Goal: Information Seeking & Learning: Learn about a topic

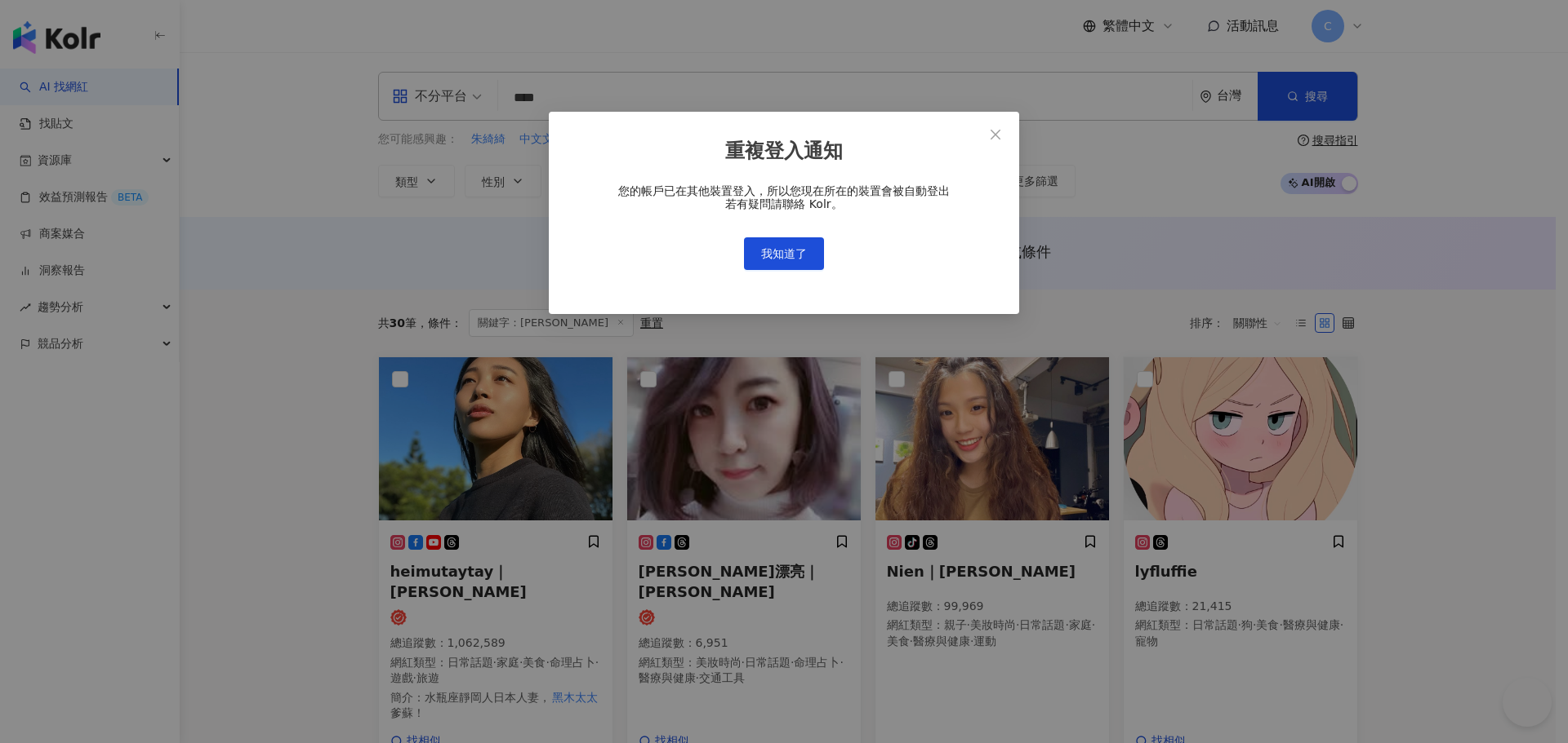
scroll to position [163, 0]
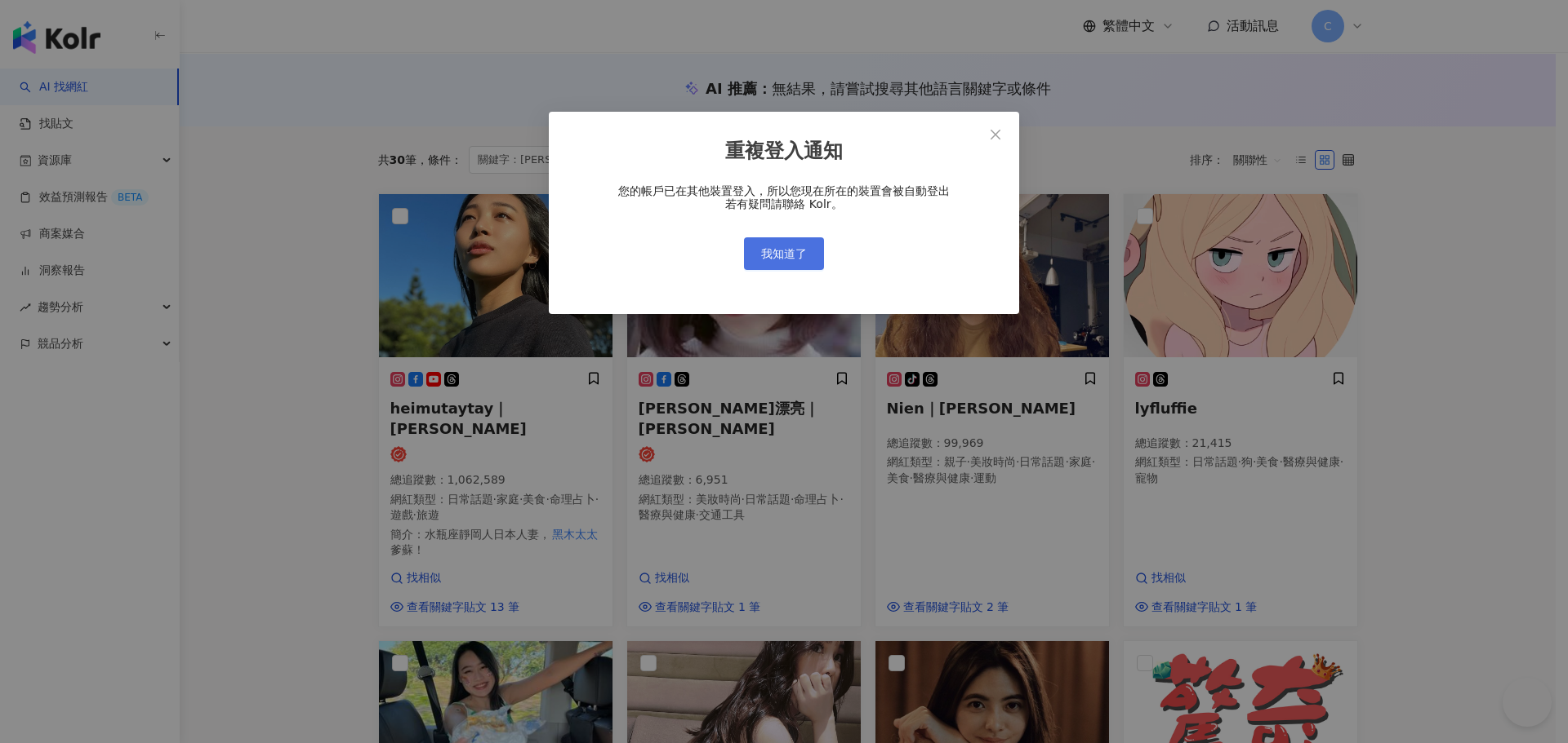
drag, startPoint x: 0, startPoint y: 0, endPoint x: 808, endPoint y: 252, distance: 846.4
click at [808, 252] on button "我知道了" at bounding box center [784, 254] width 80 height 33
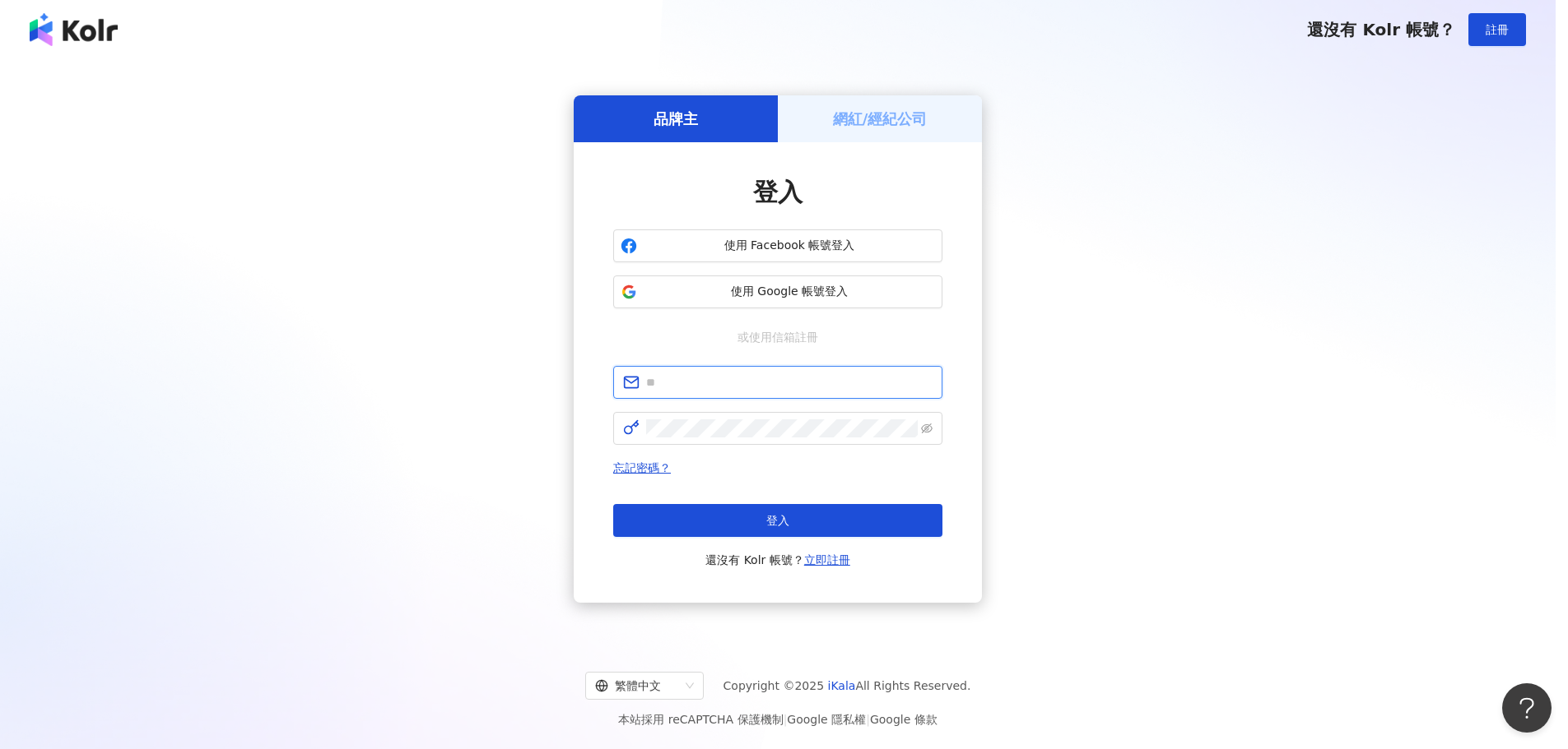
type input "**********"
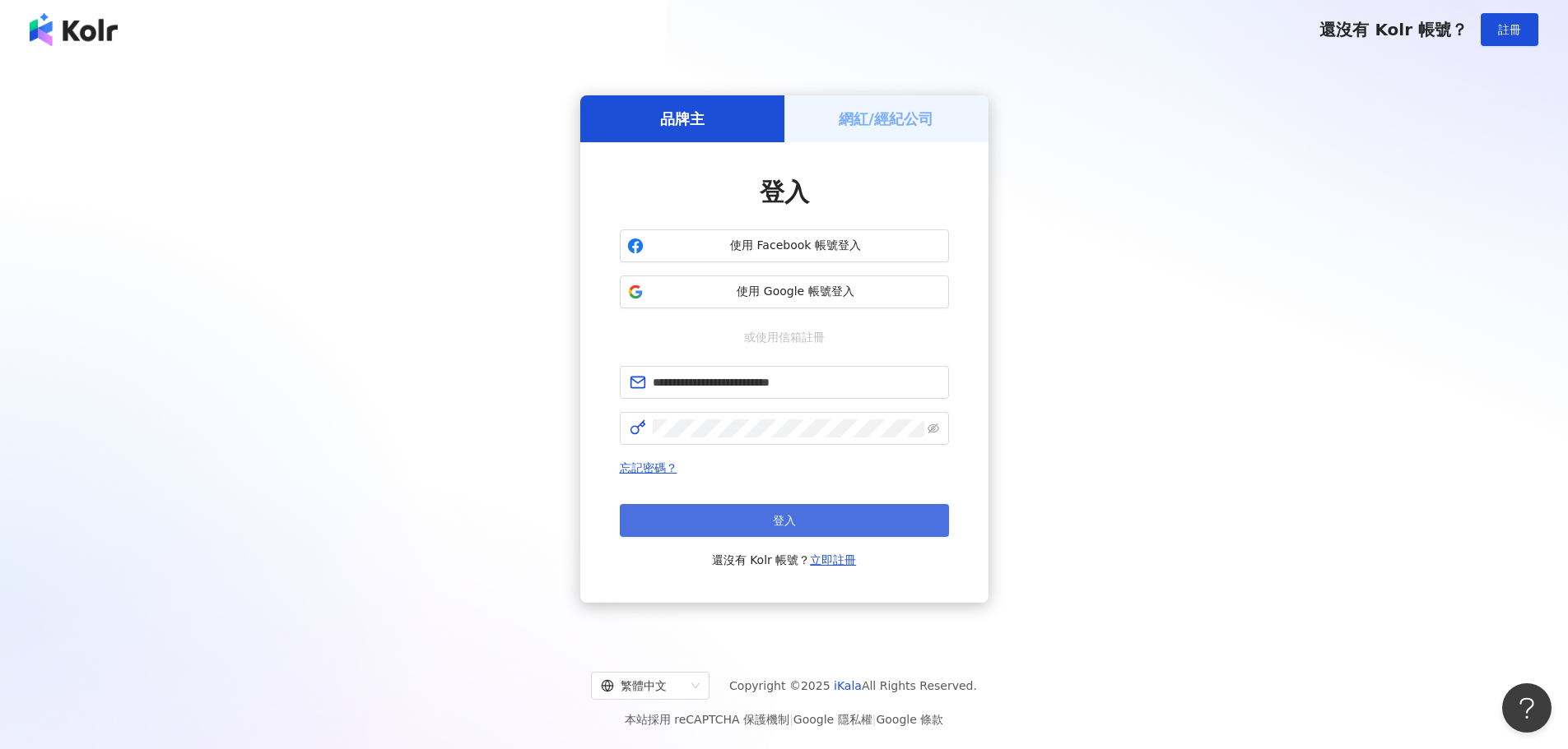
click at [749, 515] on button "登入" at bounding box center [784, 520] width 329 height 33
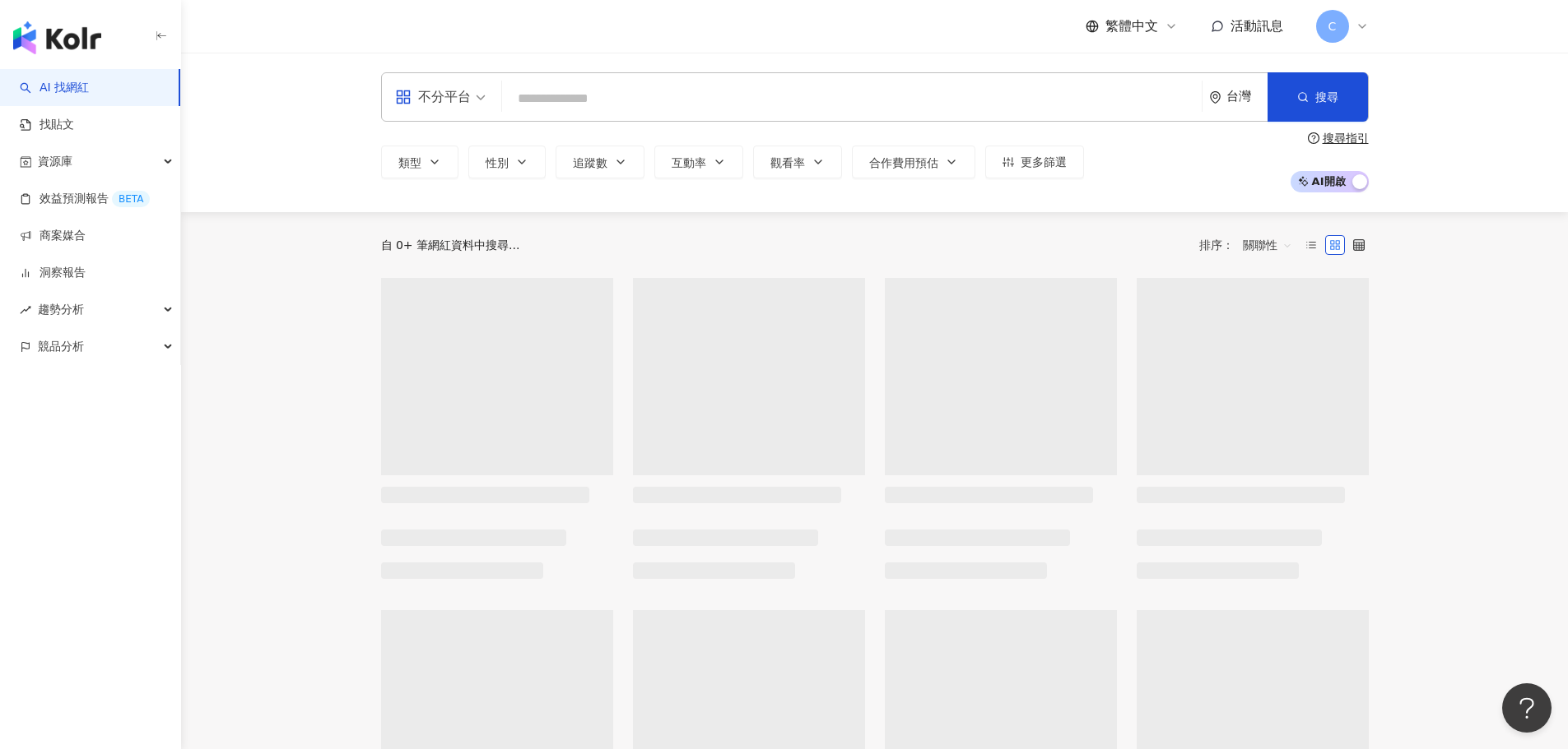
click at [573, 105] on input "search" at bounding box center [852, 99] width 686 height 31
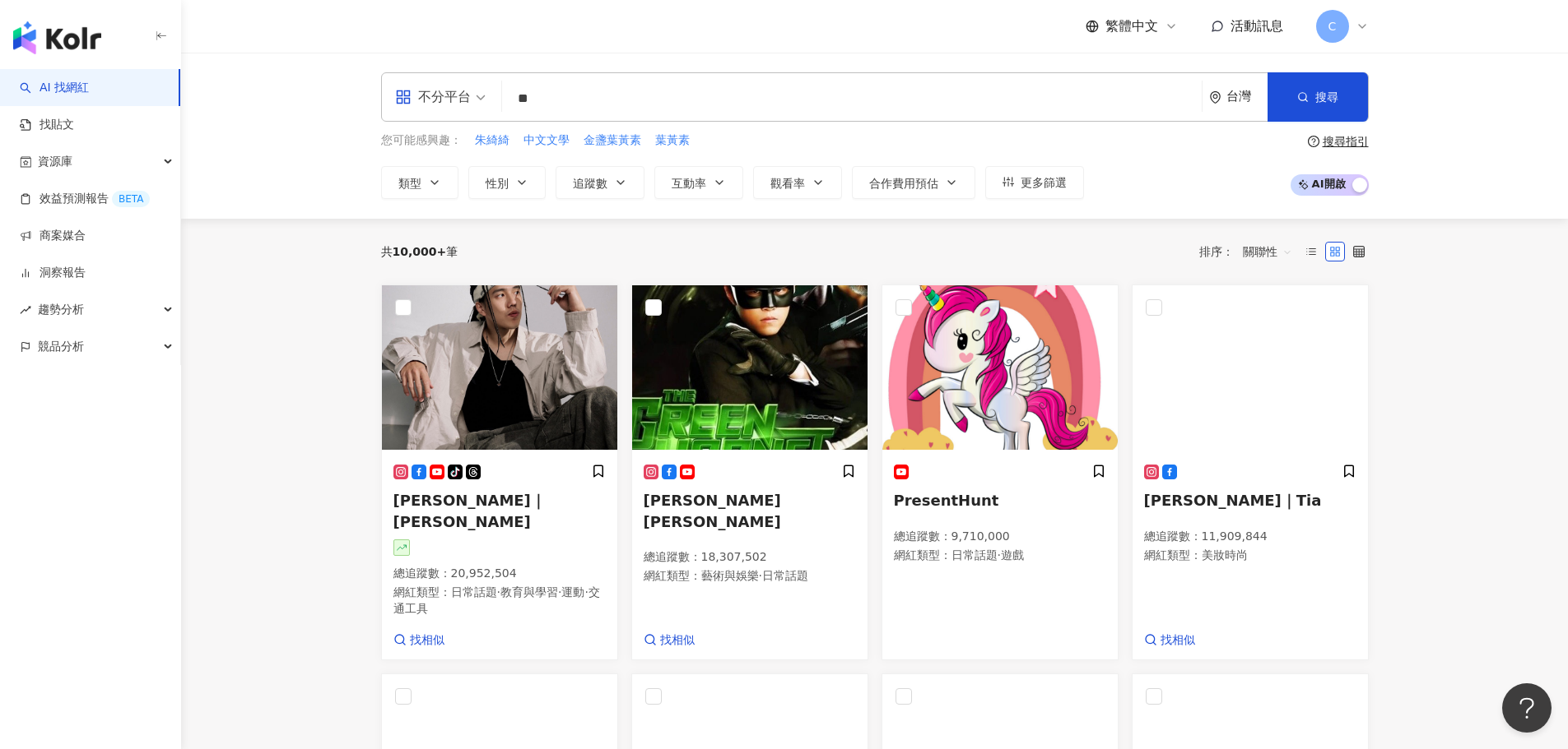
type input "**"
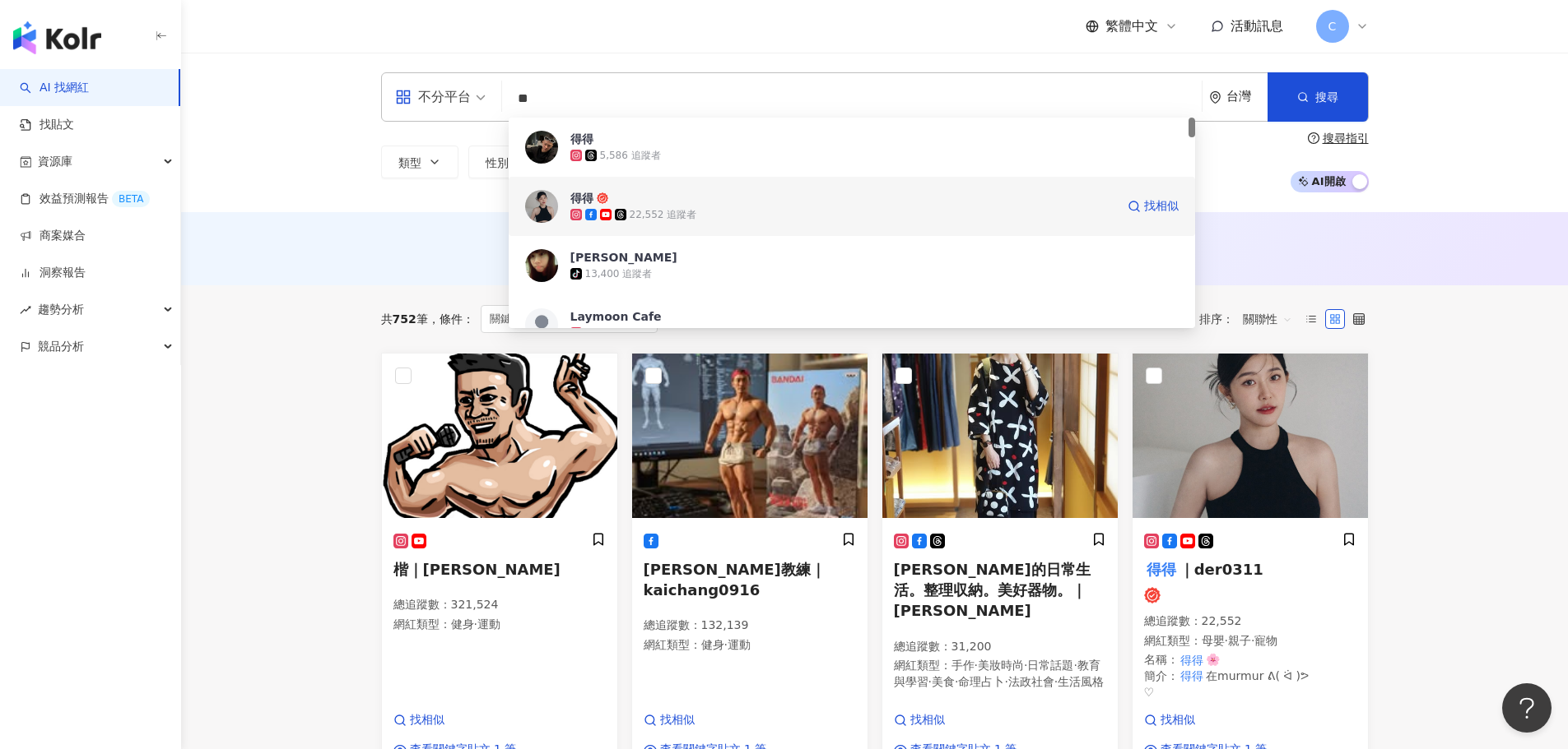
click at [582, 194] on div "得得" at bounding box center [581, 198] width 23 height 17
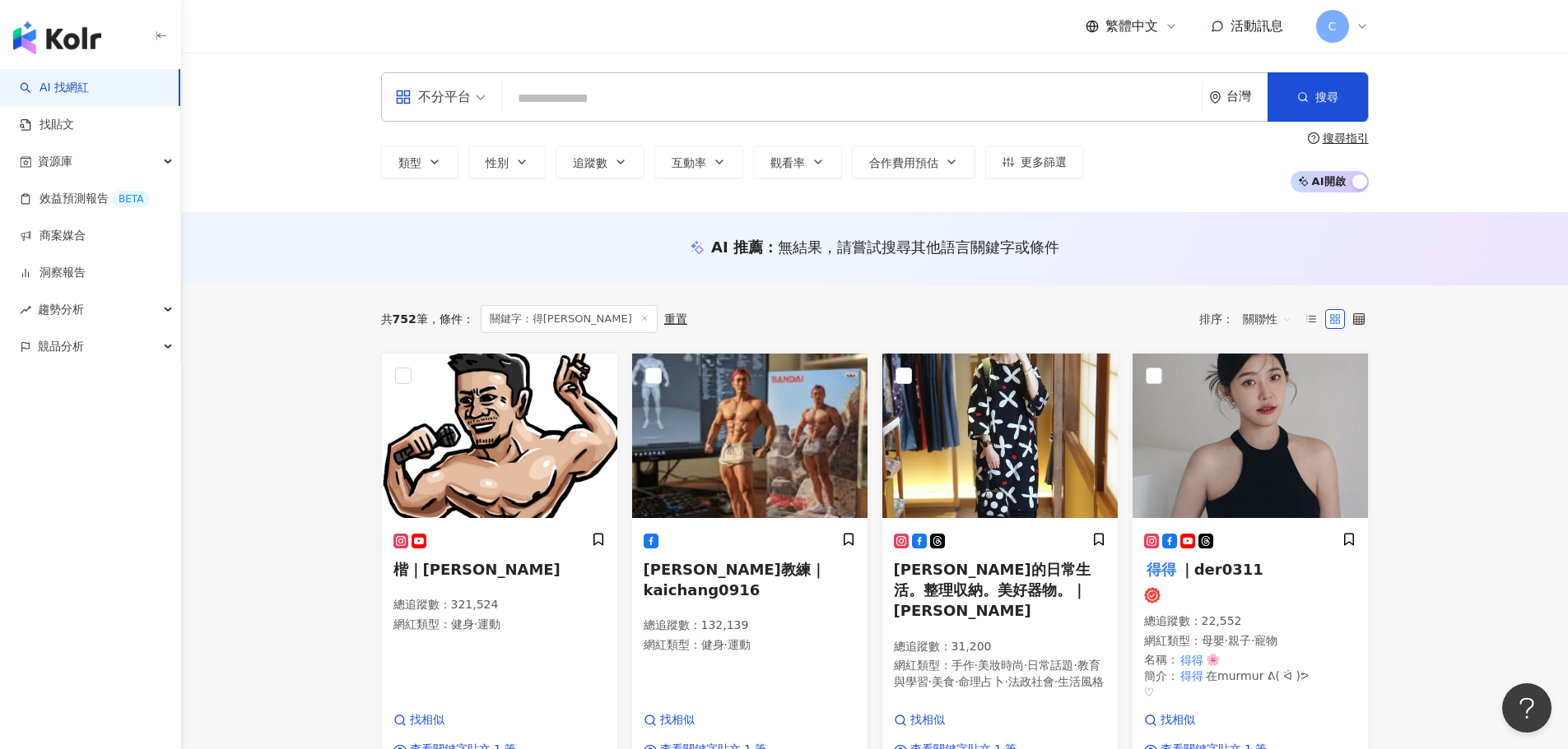
click at [552, 103] on input "search" at bounding box center [852, 99] width 686 height 31
paste input "********"
type input "********"
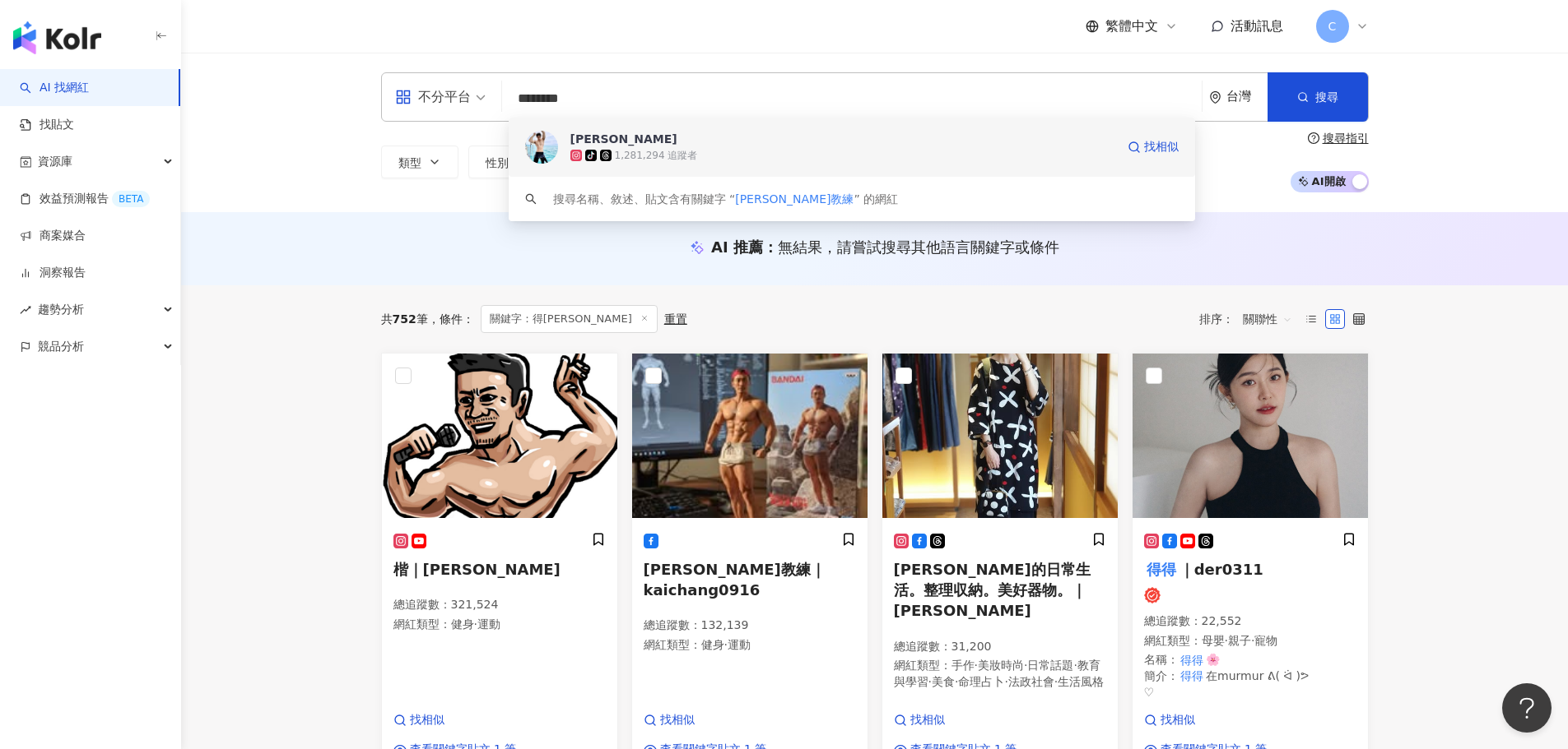
click at [614, 143] on span "Evan" at bounding box center [843, 139] width 545 height 17
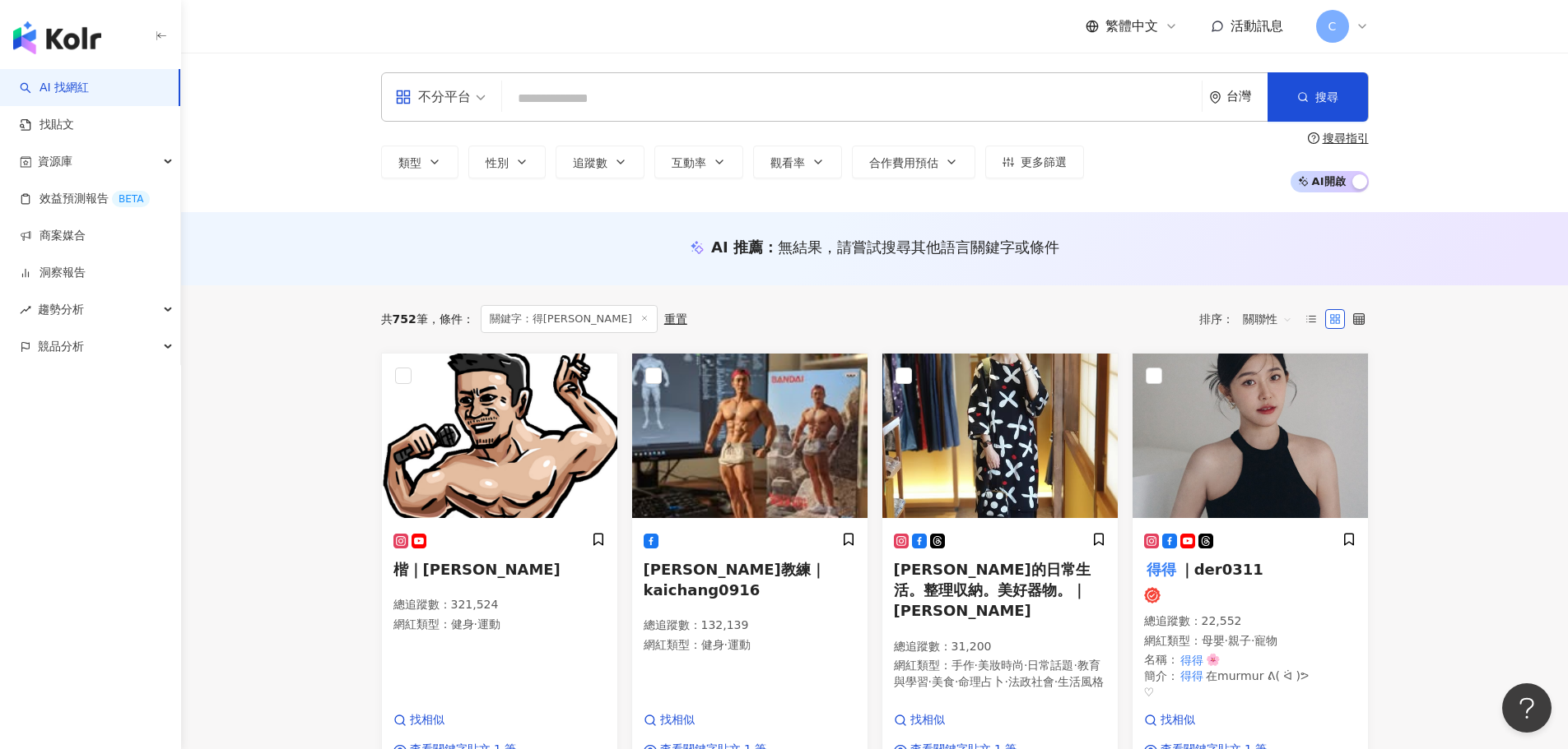
click at [592, 102] on input "search" at bounding box center [852, 99] width 686 height 31
paste input "****"
type input "****"
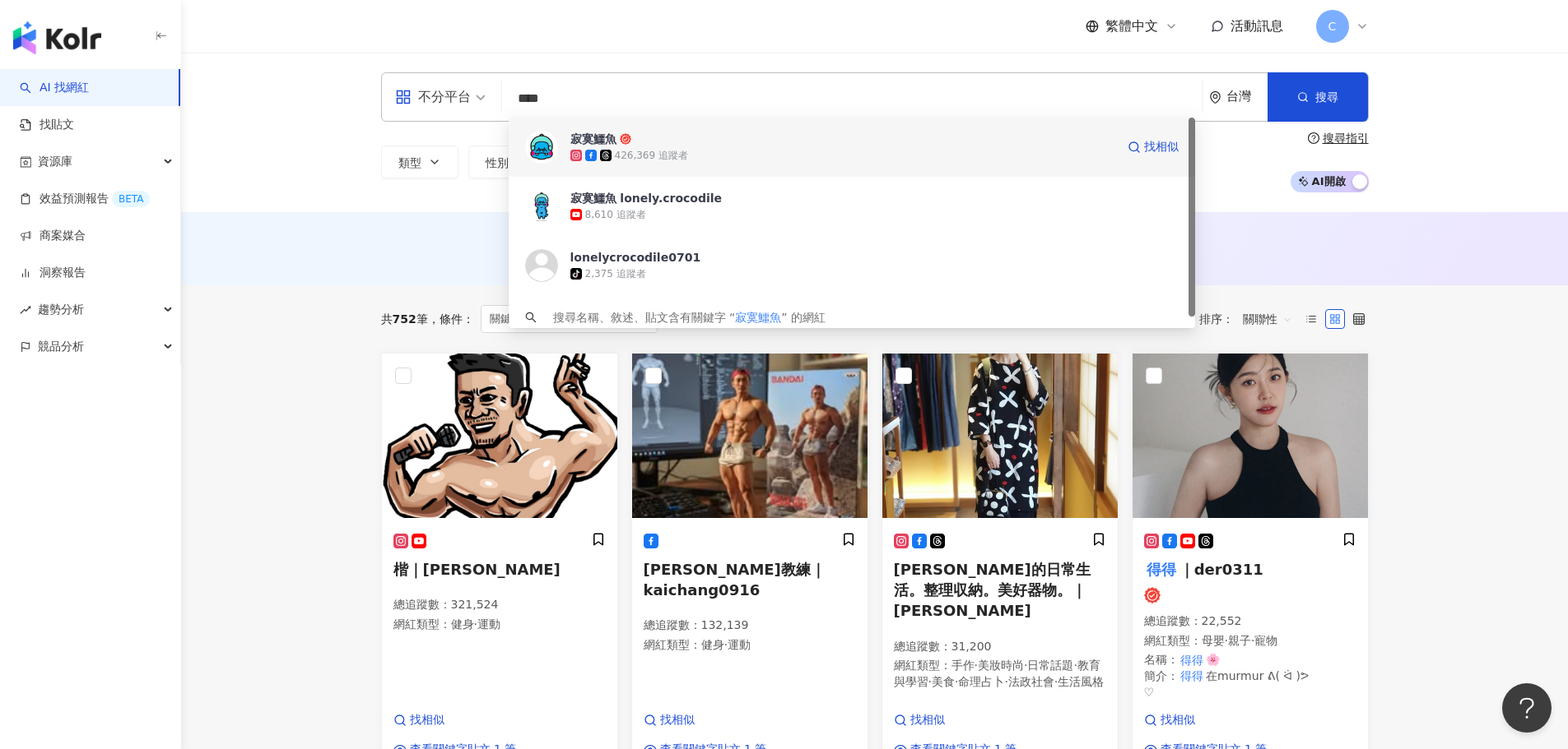
click at [673, 148] on div "426,369 追蹤者" at bounding box center [843, 156] width 545 height 17
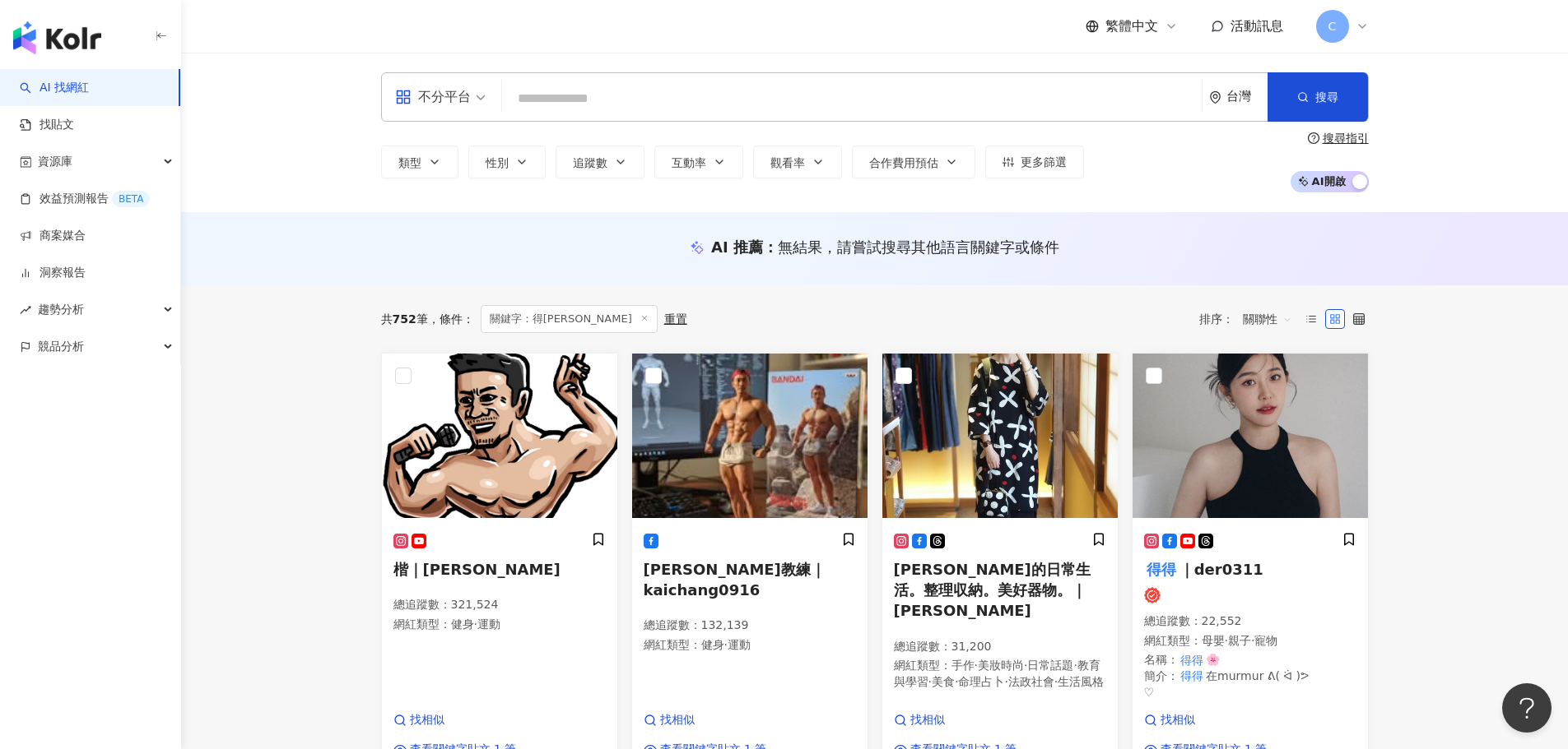
click at [616, 97] on input "search" at bounding box center [852, 99] width 686 height 31
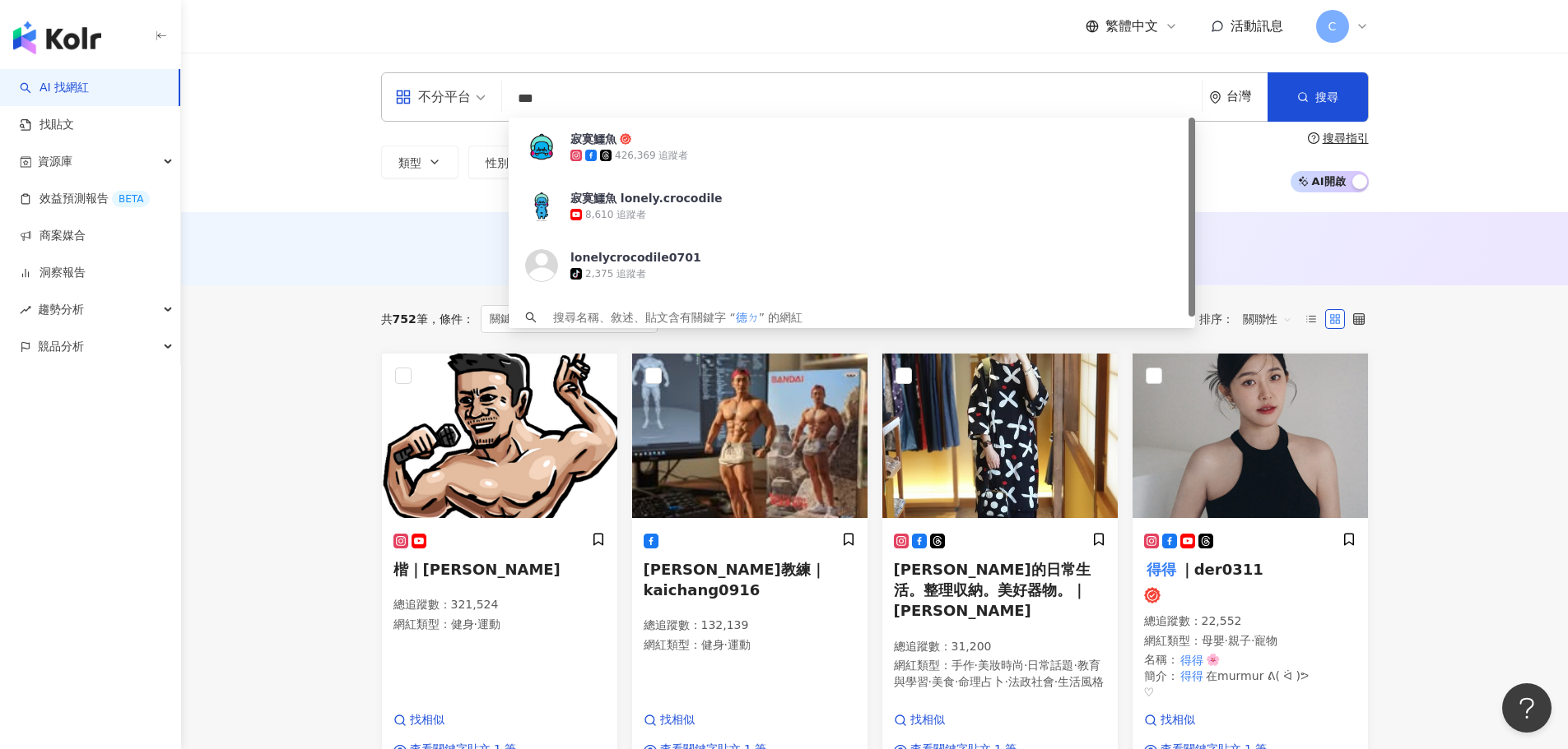
type input "**"
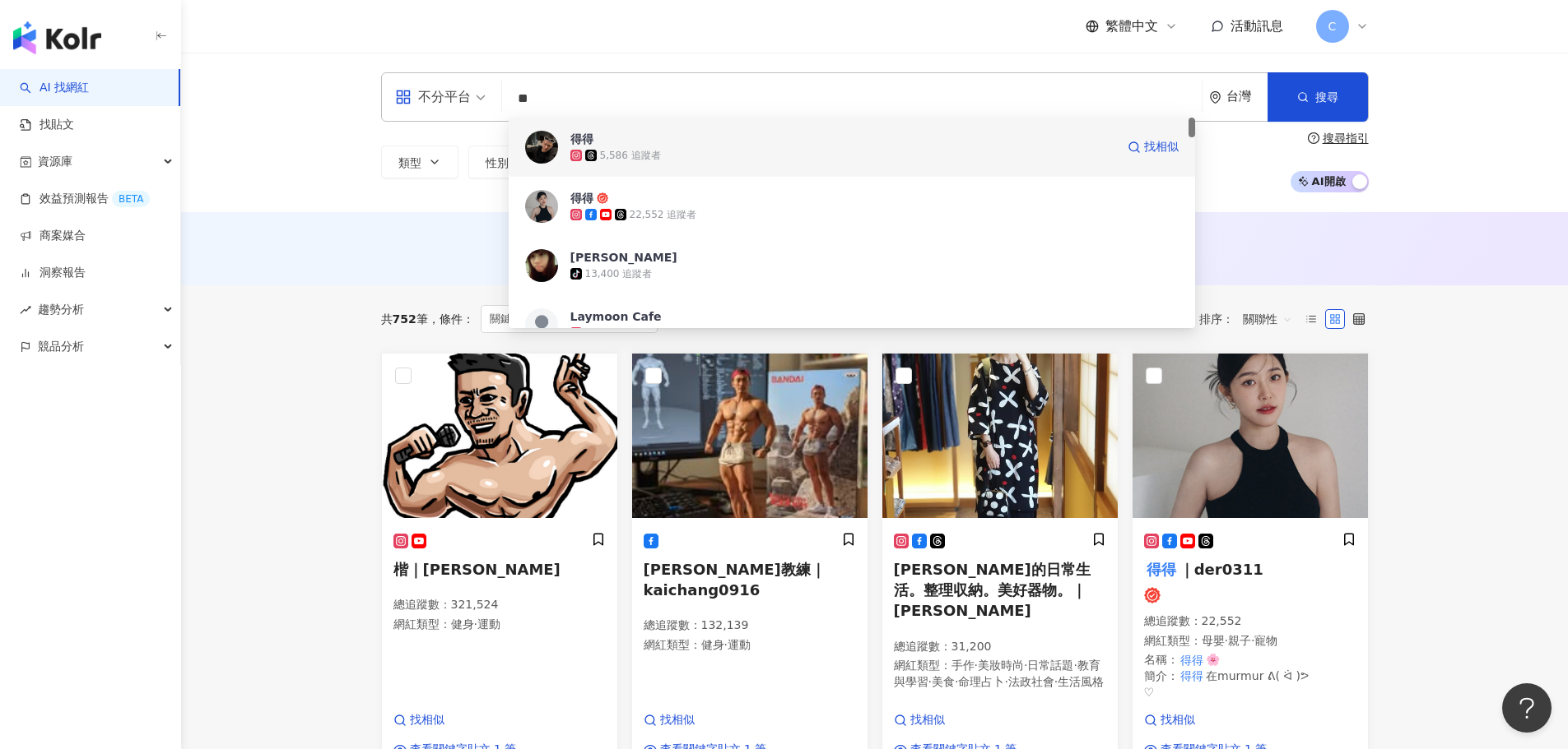
click at [617, 139] on span "得得" at bounding box center [843, 139] width 545 height 17
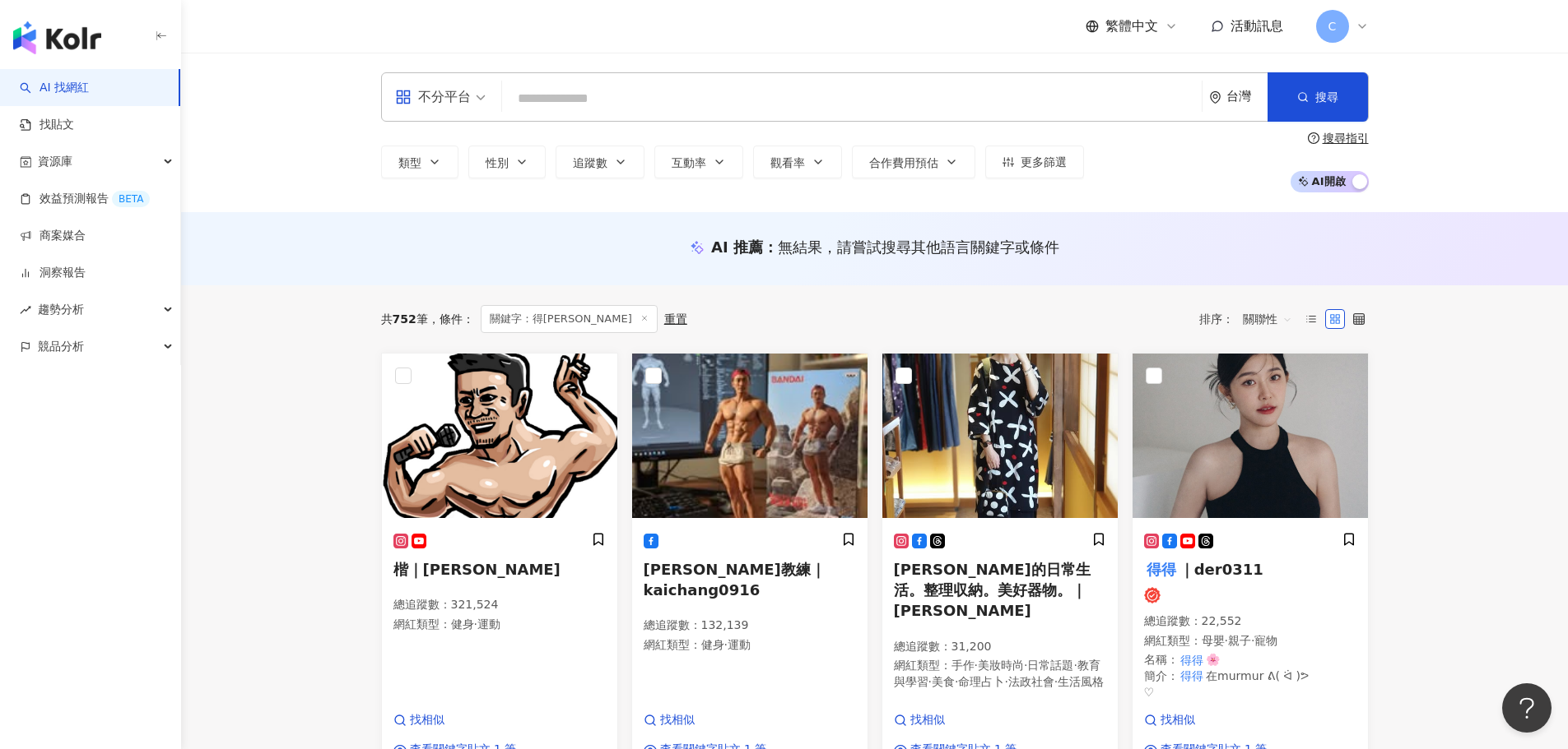
click at [603, 76] on div "不分平台 台灣 搜尋 bf03c43f-f675-4fb7-b469-130414f82721 得得 5,586 追蹤者 得得 22,552 追蹤者 鄭得得 …" at bounding box center [875, 97] width 987 height 50
click at [594, 87] on input "search" at bounding box center [852, 99] width 686 height 31
paste input "**********"
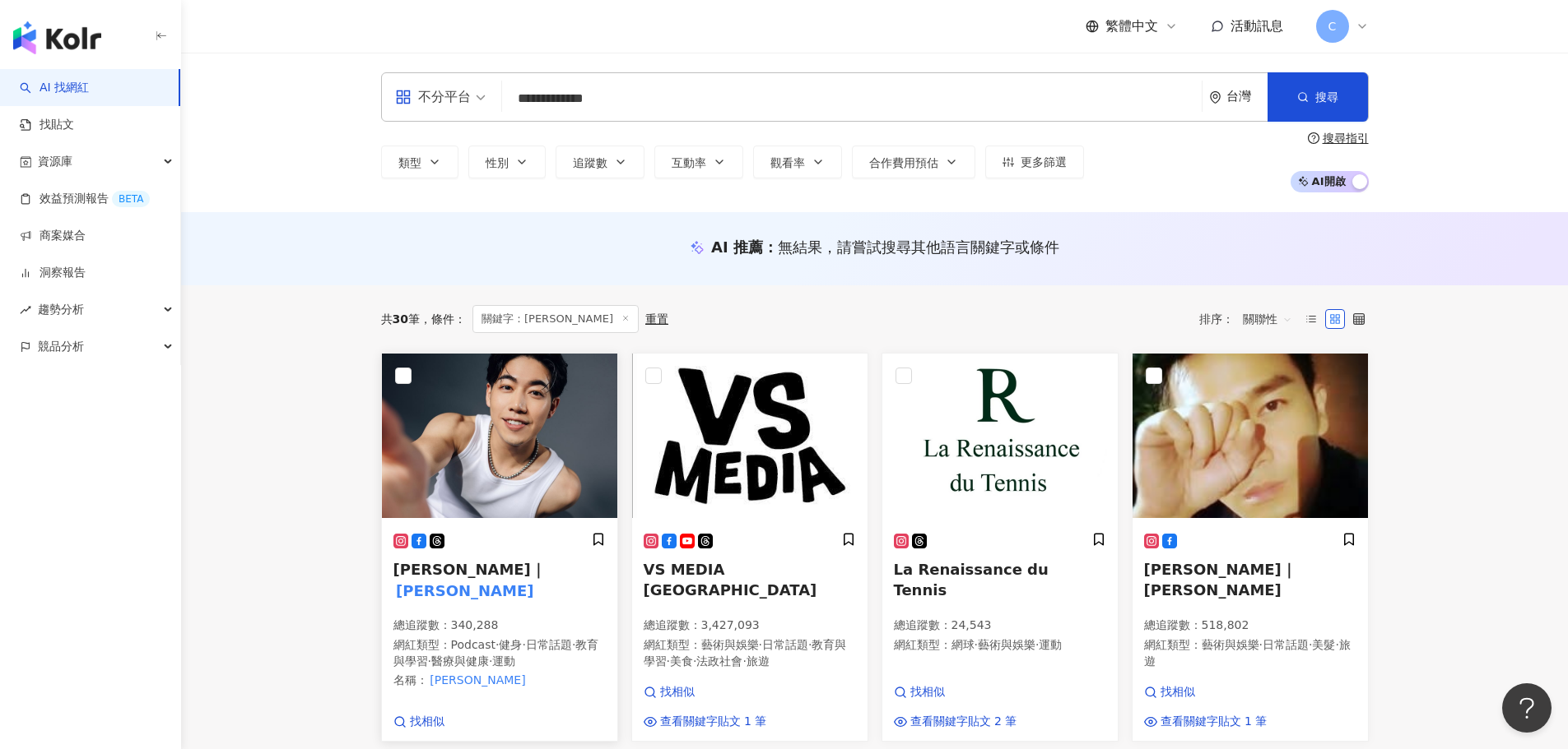
click at [403, 565] on span "許得瑋｜" at bounding box center [469, 569] width 152 height 17
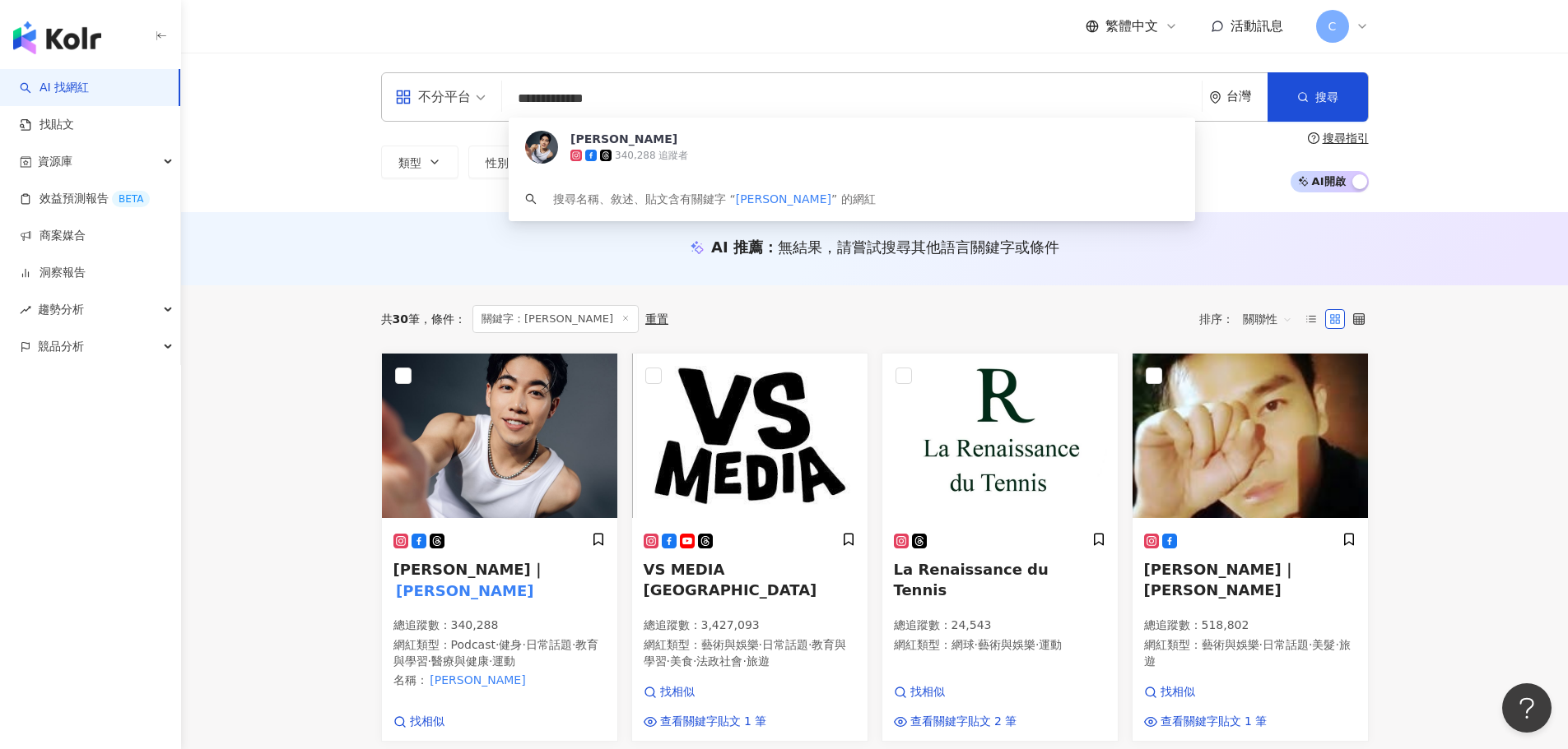
drag, startPoint x: 617, startPoint y: 99, endPoint x: 435, endPoint y: 75, distance: 183.6
click at [419, 82] on div "**********" at bounding box center [875, 97] width 987 height 50
paste input "search"
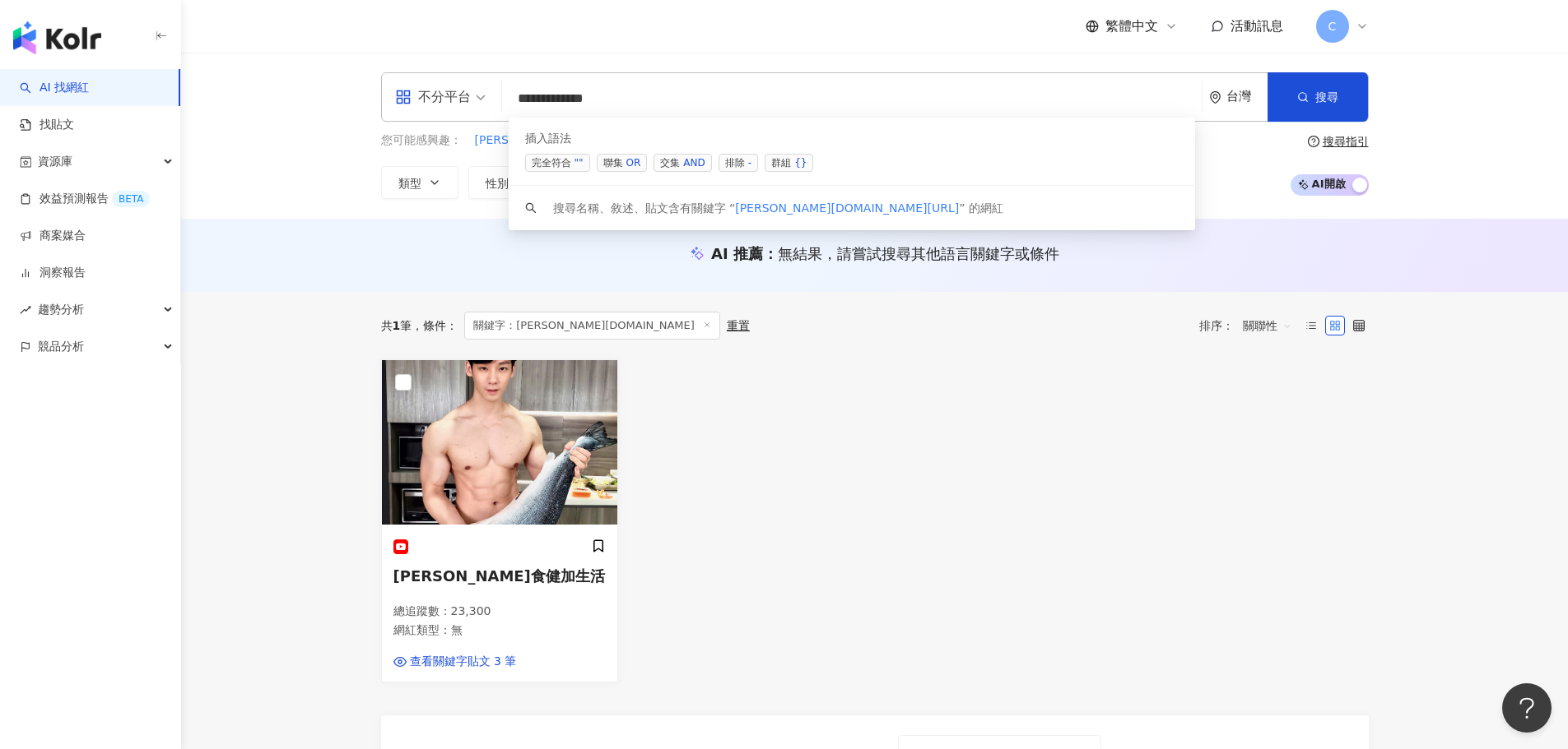
drag, startPoint x: 639, startPoint y: 95, endPoint x: 670, endPoint y: 99, distance: 31.3
click at [670, 99] on input "**********" at bounding box center [852, 99] width 686 height 31
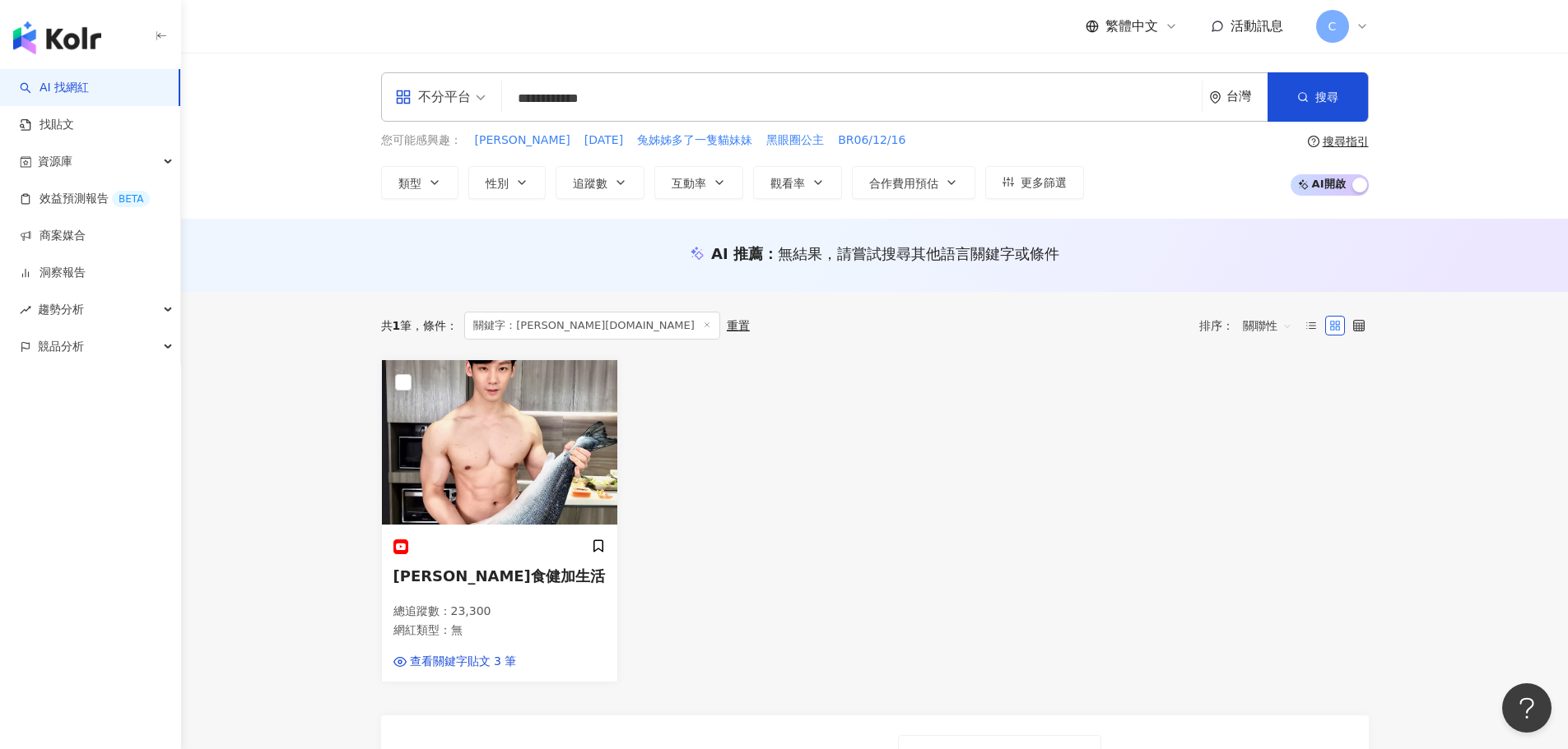
type input "**********"
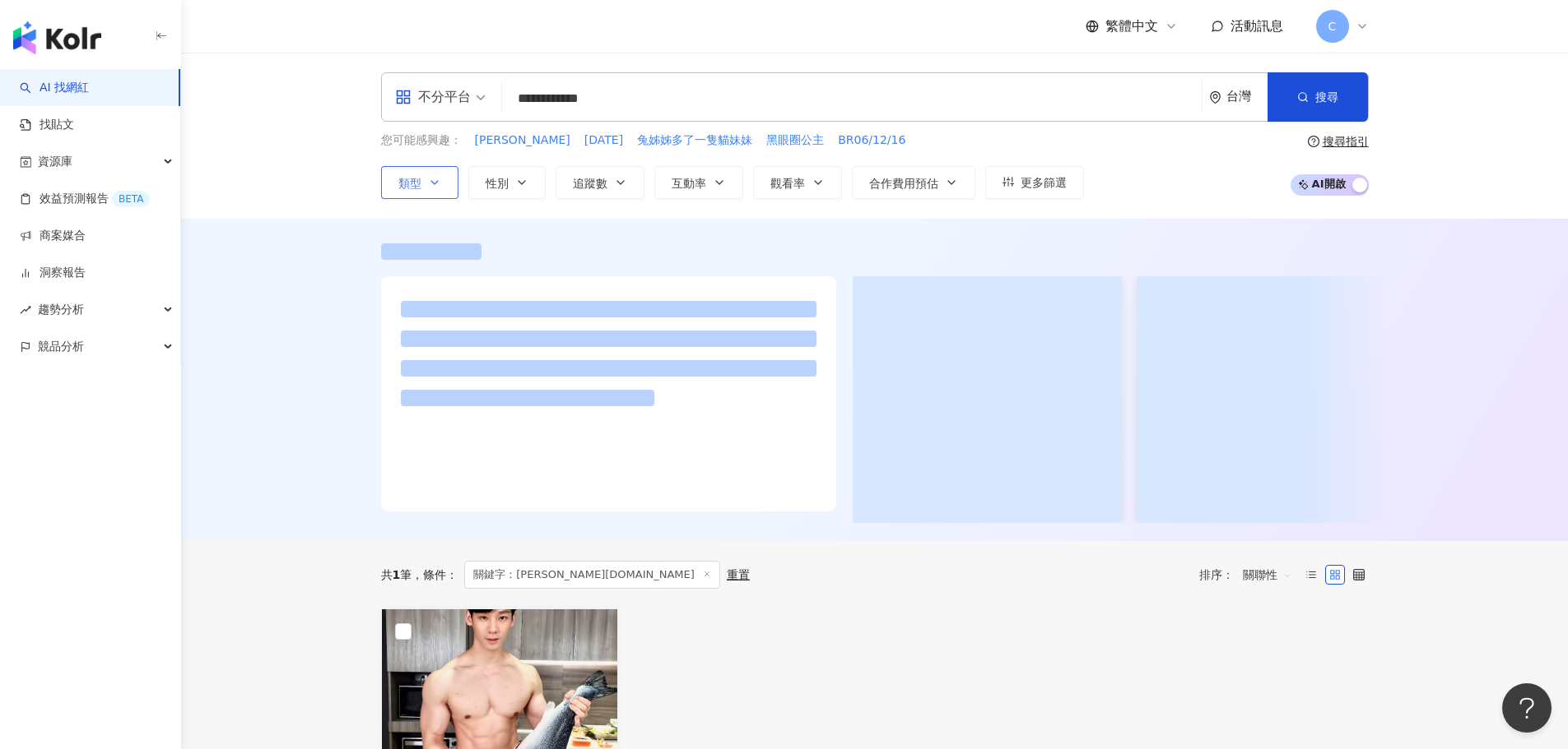
click at [442, 194] on button "類型" at bounding box center [420, 182] width 78 height 33
click at [310, 331] on div at bounding box center [874, 380] width 1387 height 322
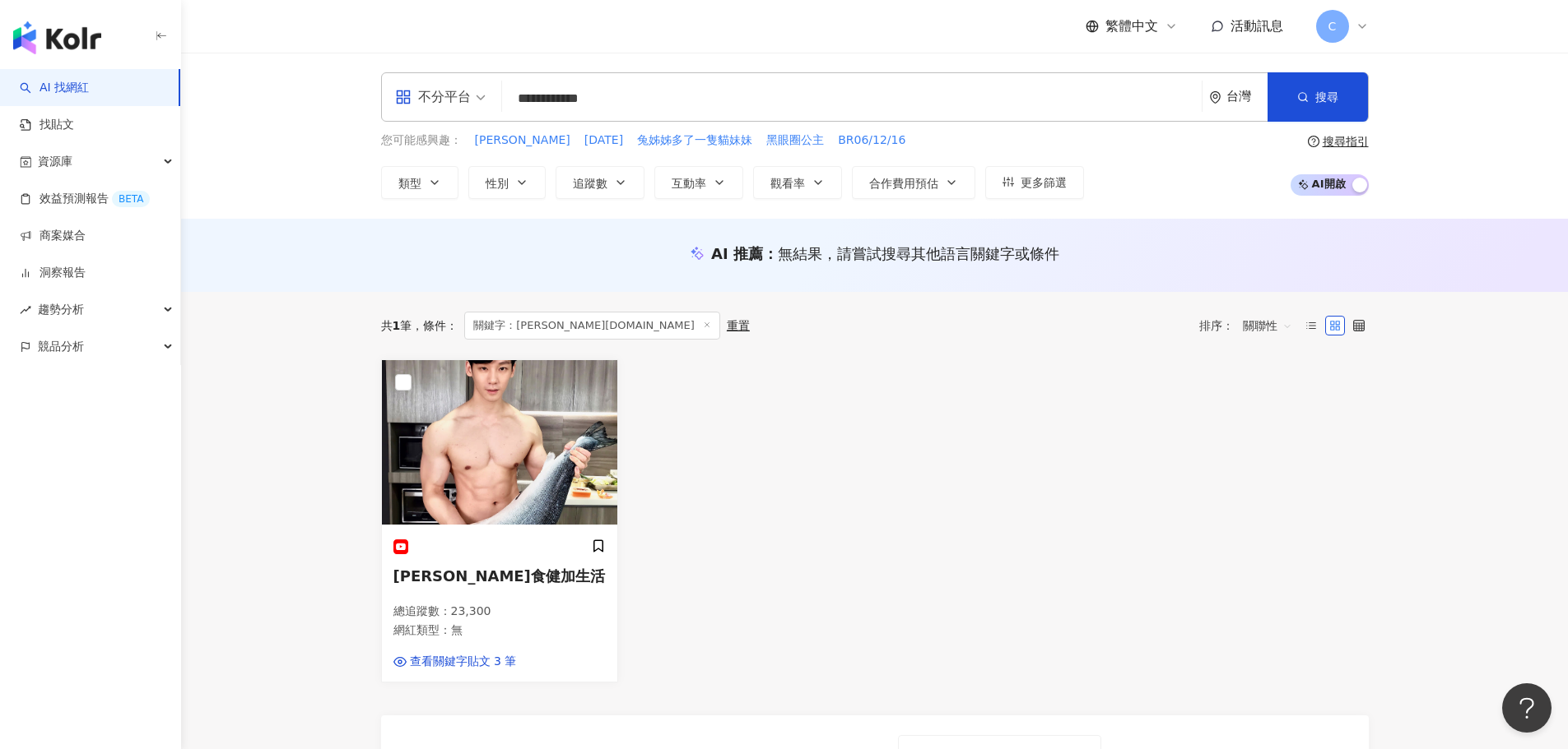
click at [1027, 462] on div "Evan食健加生活 總追蹤數 ： 23,300 網紅類型 ： 無 查看關鍵字貼文 3 筆" at bounding box center [875, 520] width 1001 height 323
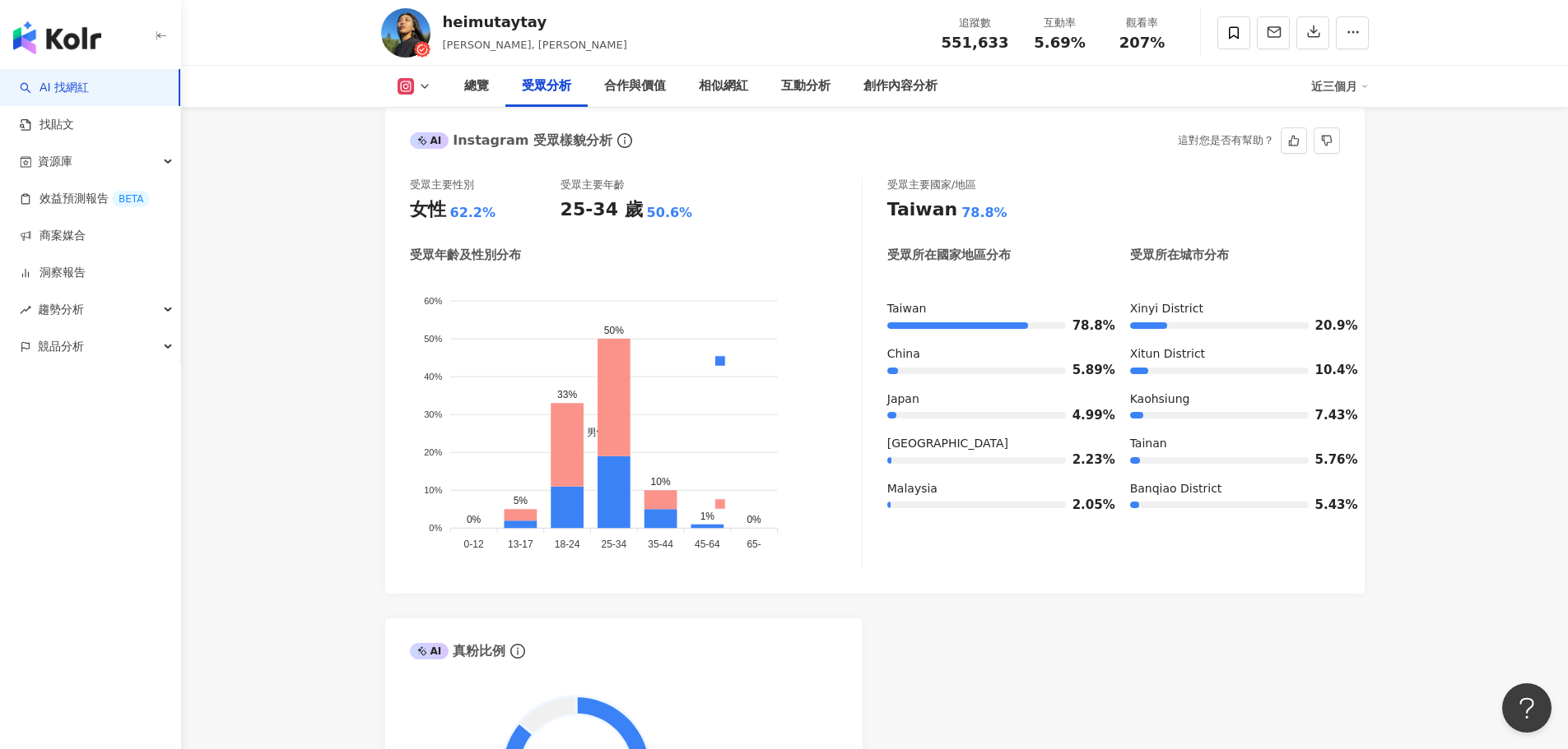
scroll to position [1398, 0]
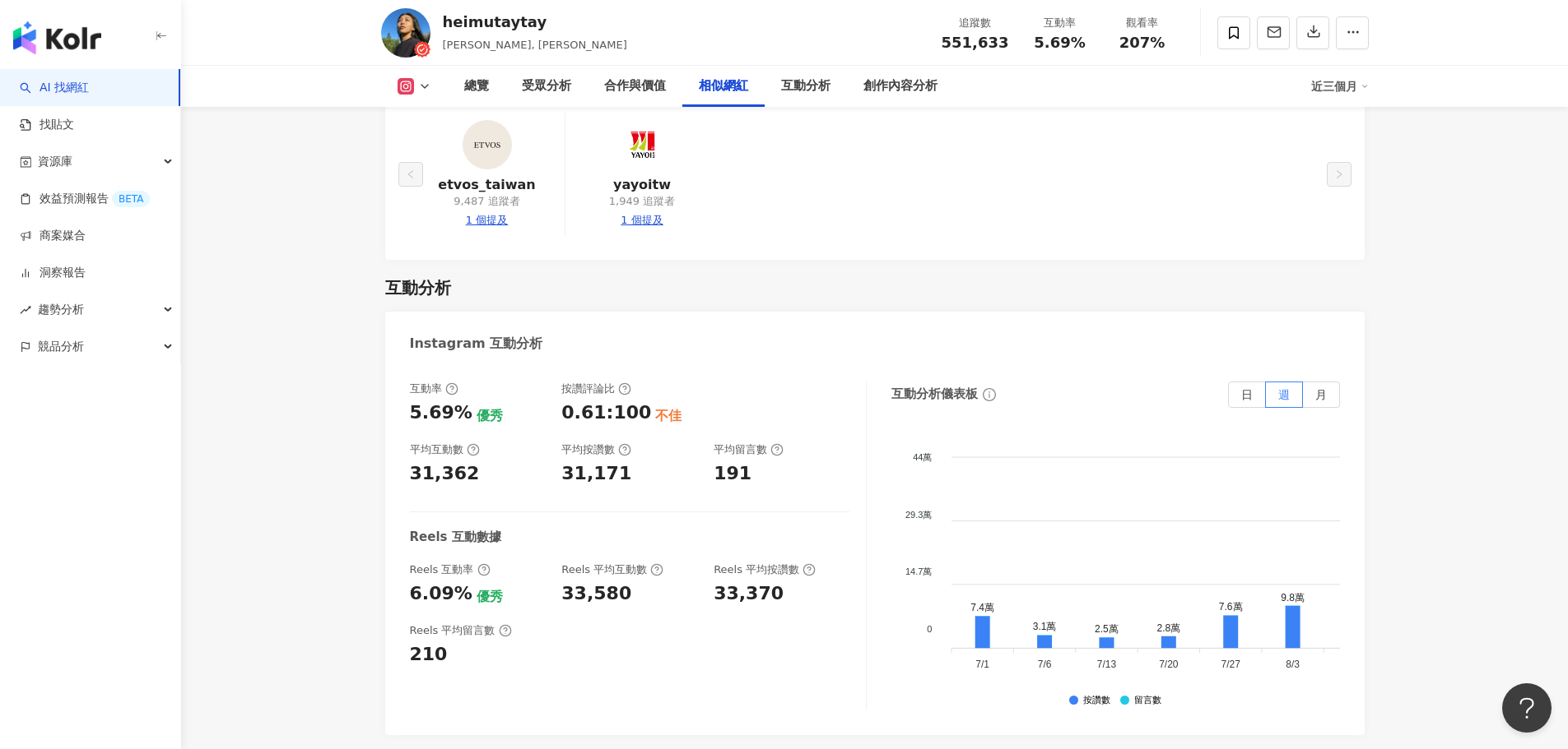
scroll to position [3209, 0]
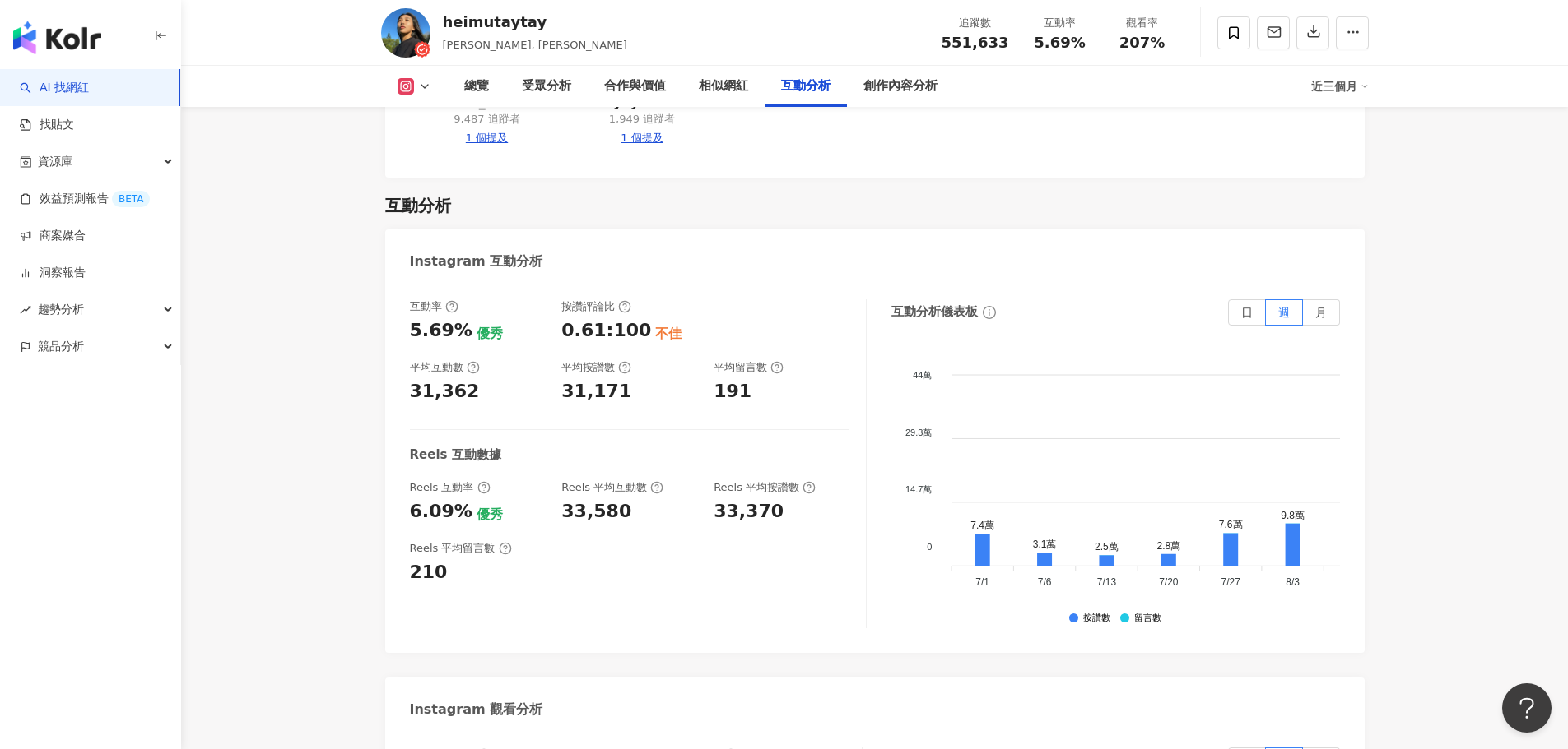
click at [424, 83] on icon at bounding box center [424, 87] width 14 height 13
click at [435, 157] on button "Facebook" at bounding box center [440, 154] width 99 height 23
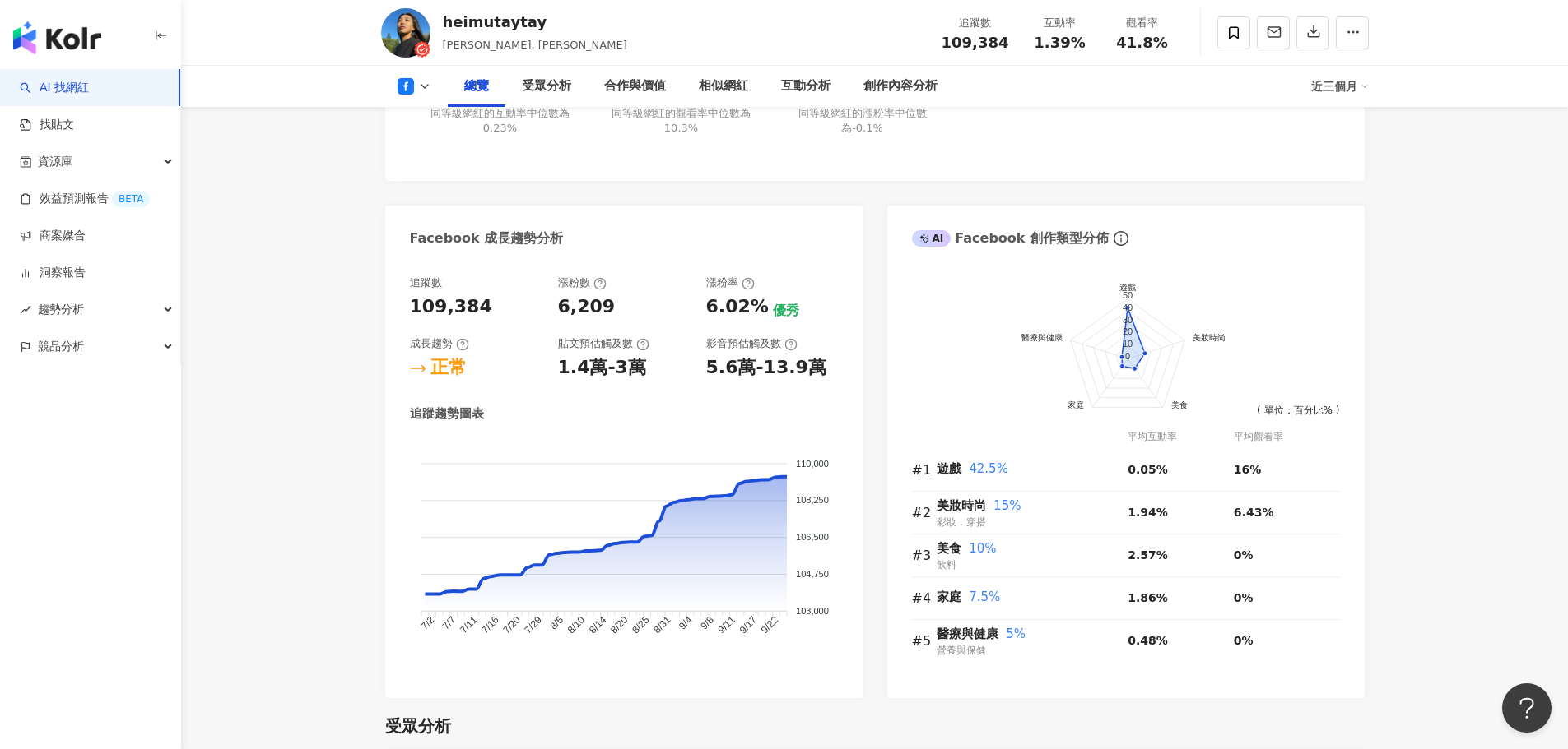
scroll to position [833, 0]
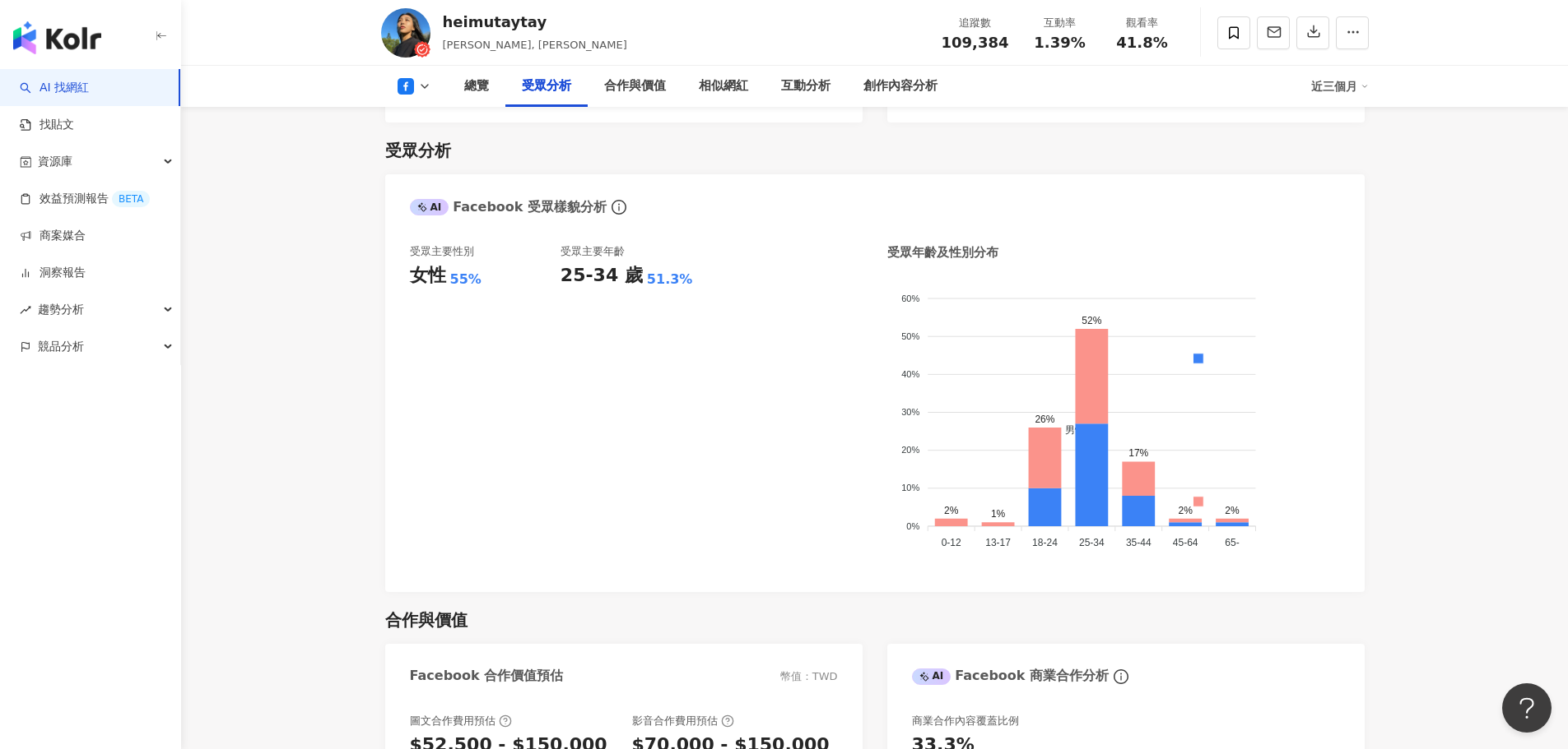
scroll to position [1244, 0]
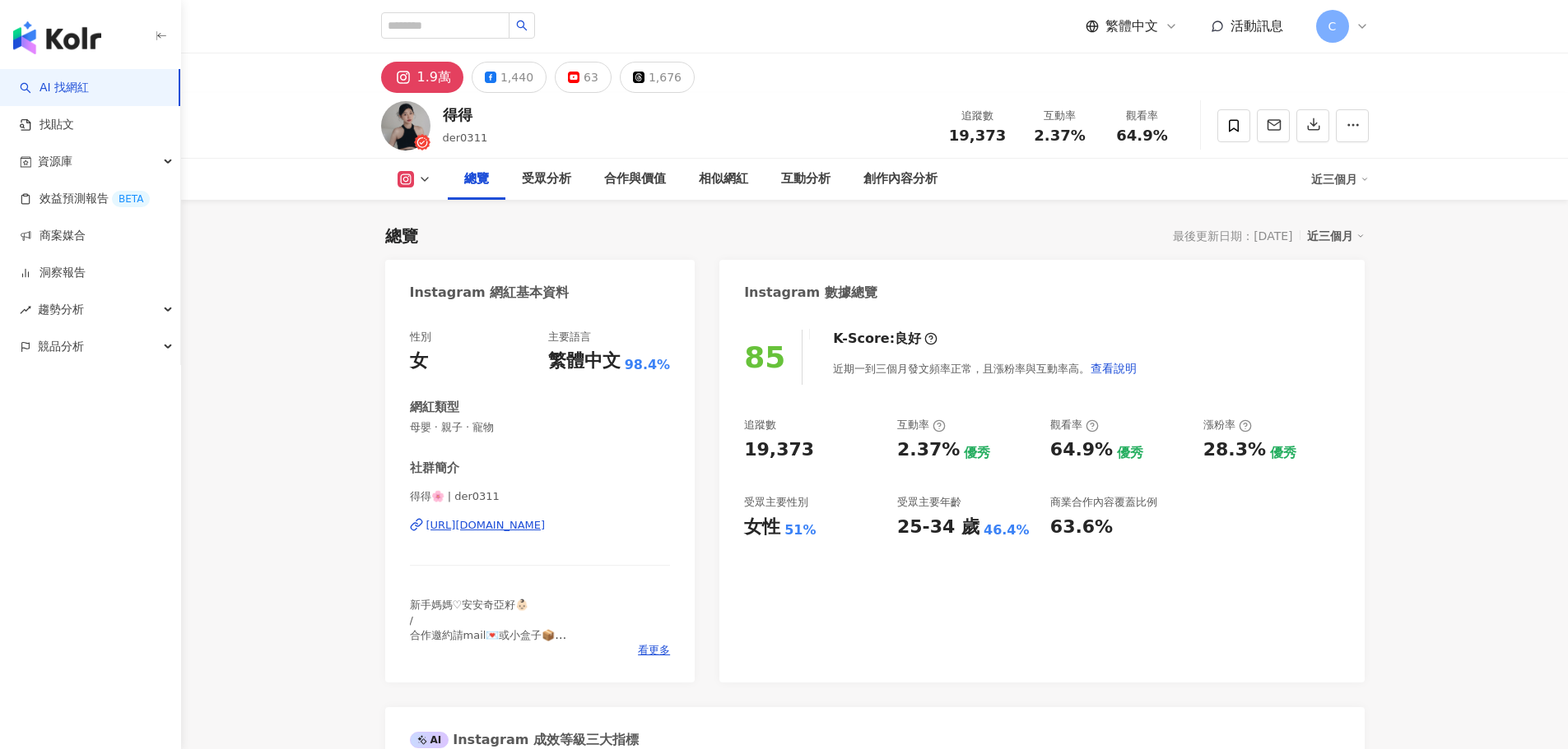
click at [449, 113] on div "得得" at bounding box center [466, 115] width 46 height 20
click at [397, 116] on img at bounding box center [406, 126] width 50 height 50
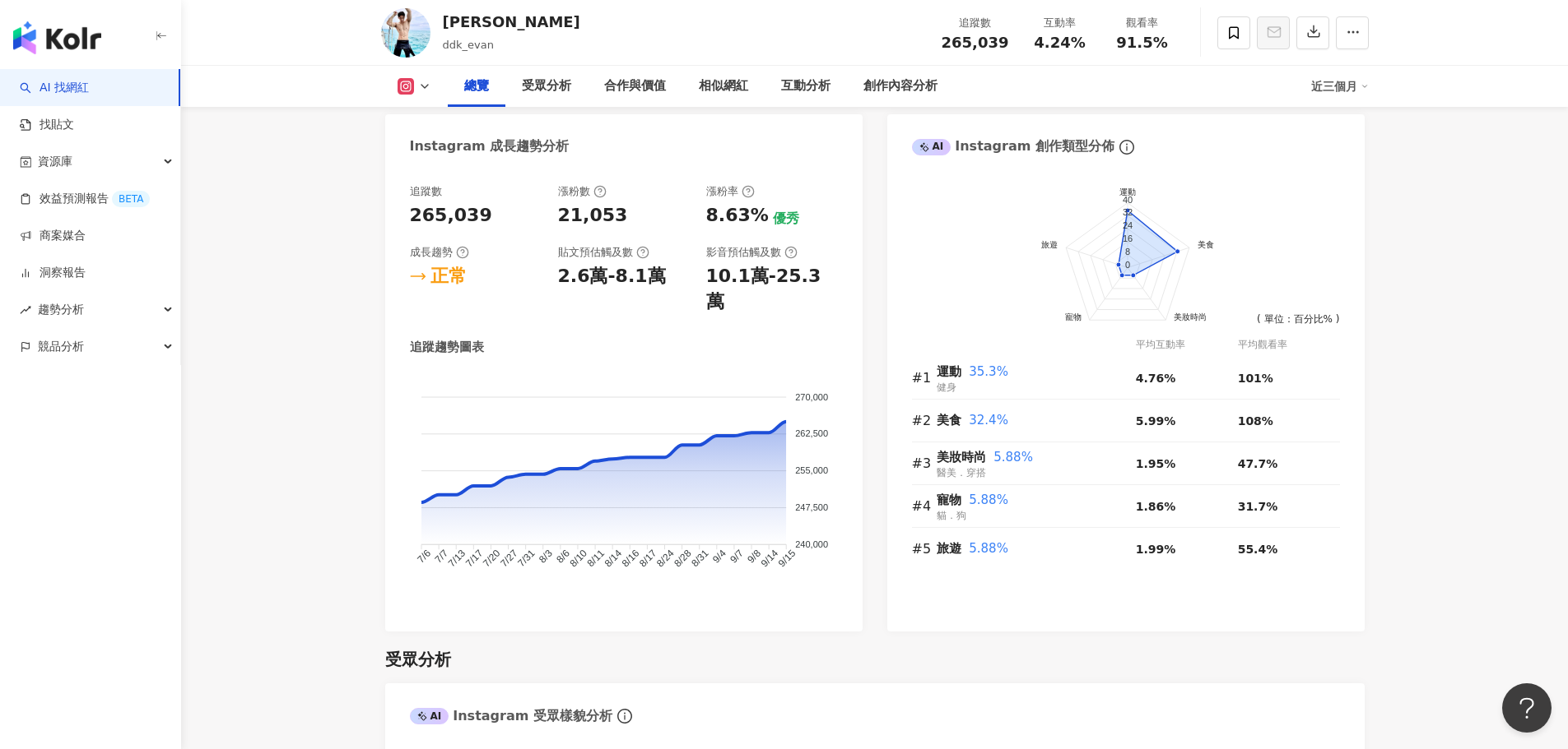
scroll to position [83, 0]
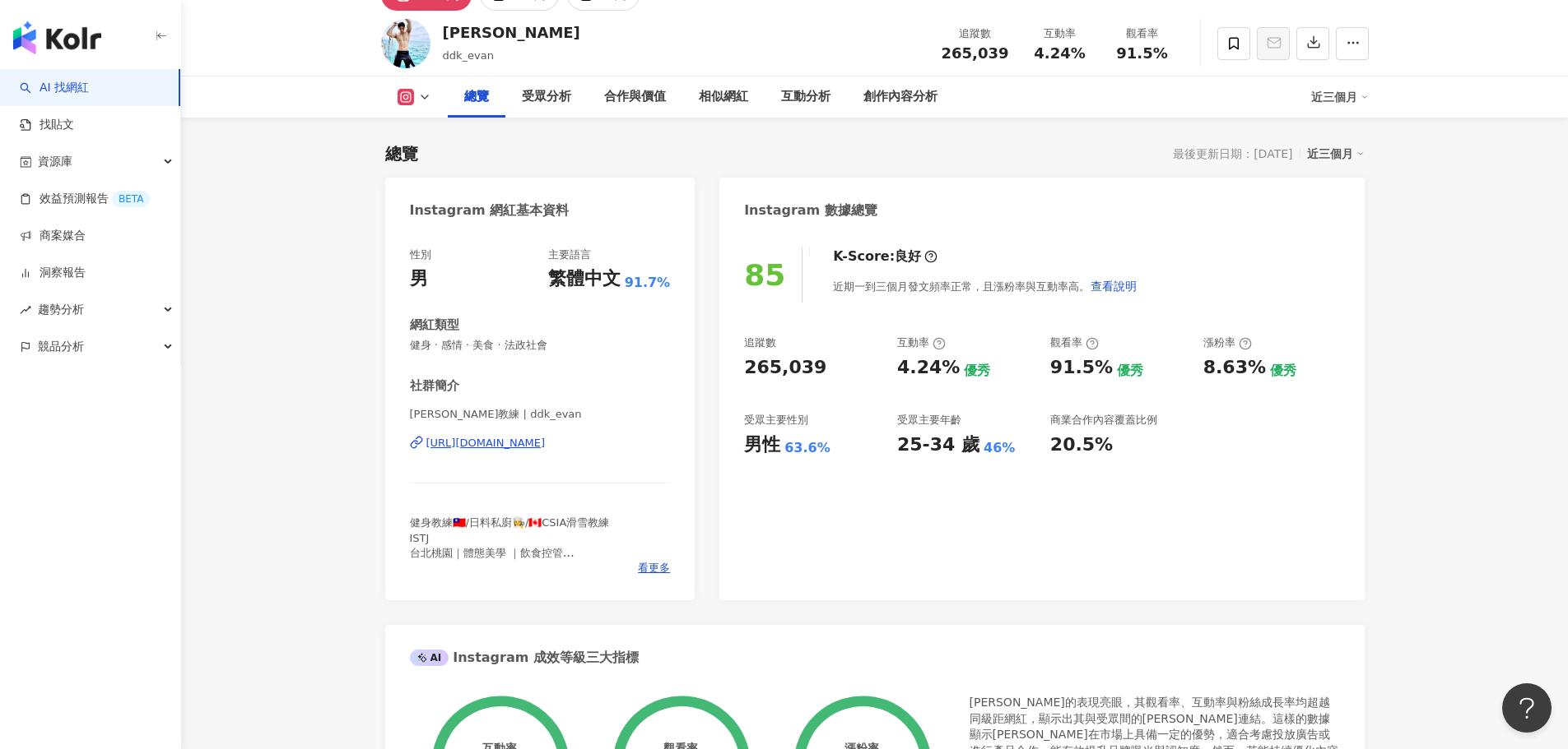
click at [546, 440] on div "https://www.instagram.com/ddk_evan/" at bounding box center [485, 444] width 119 height 15
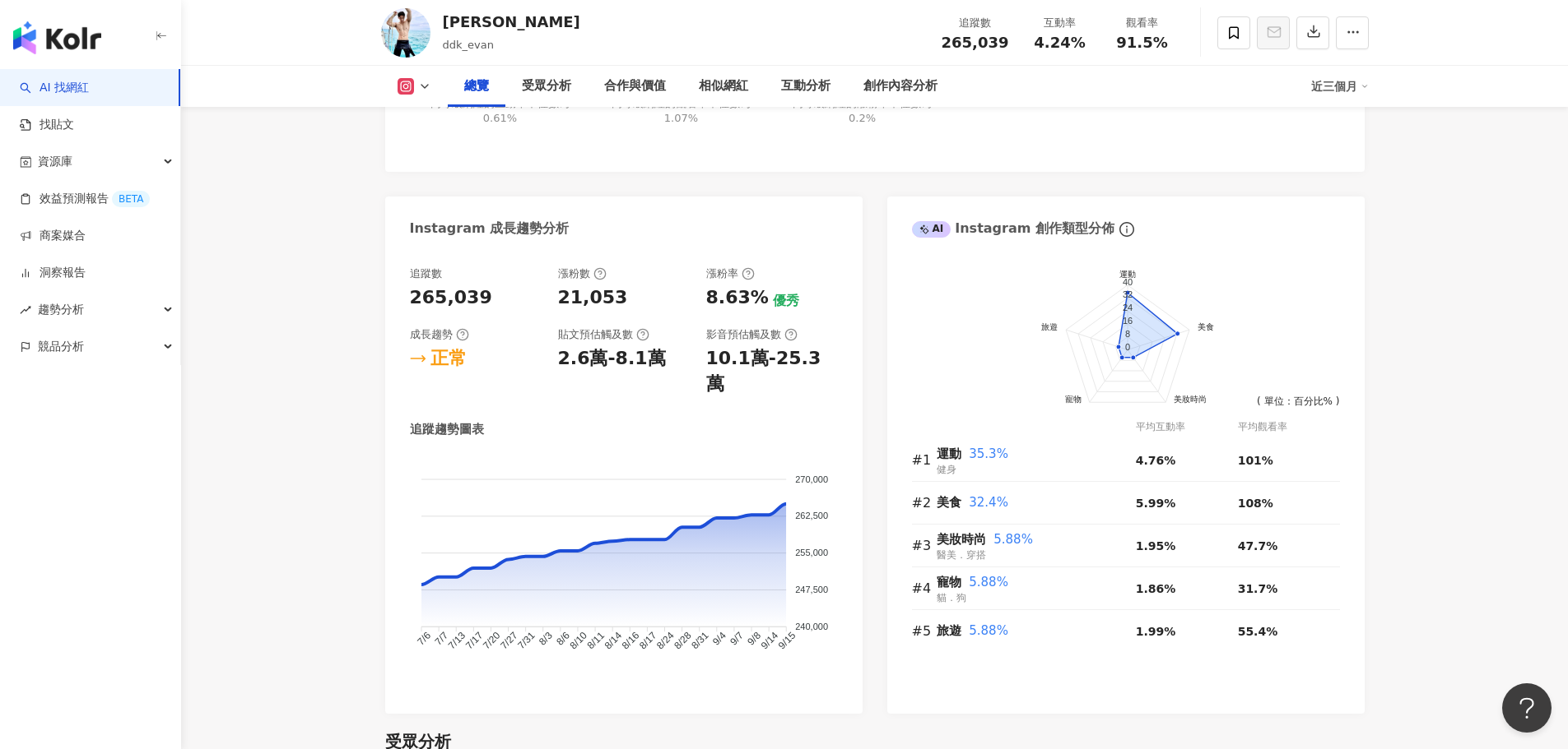
scroll to position [905, 0]
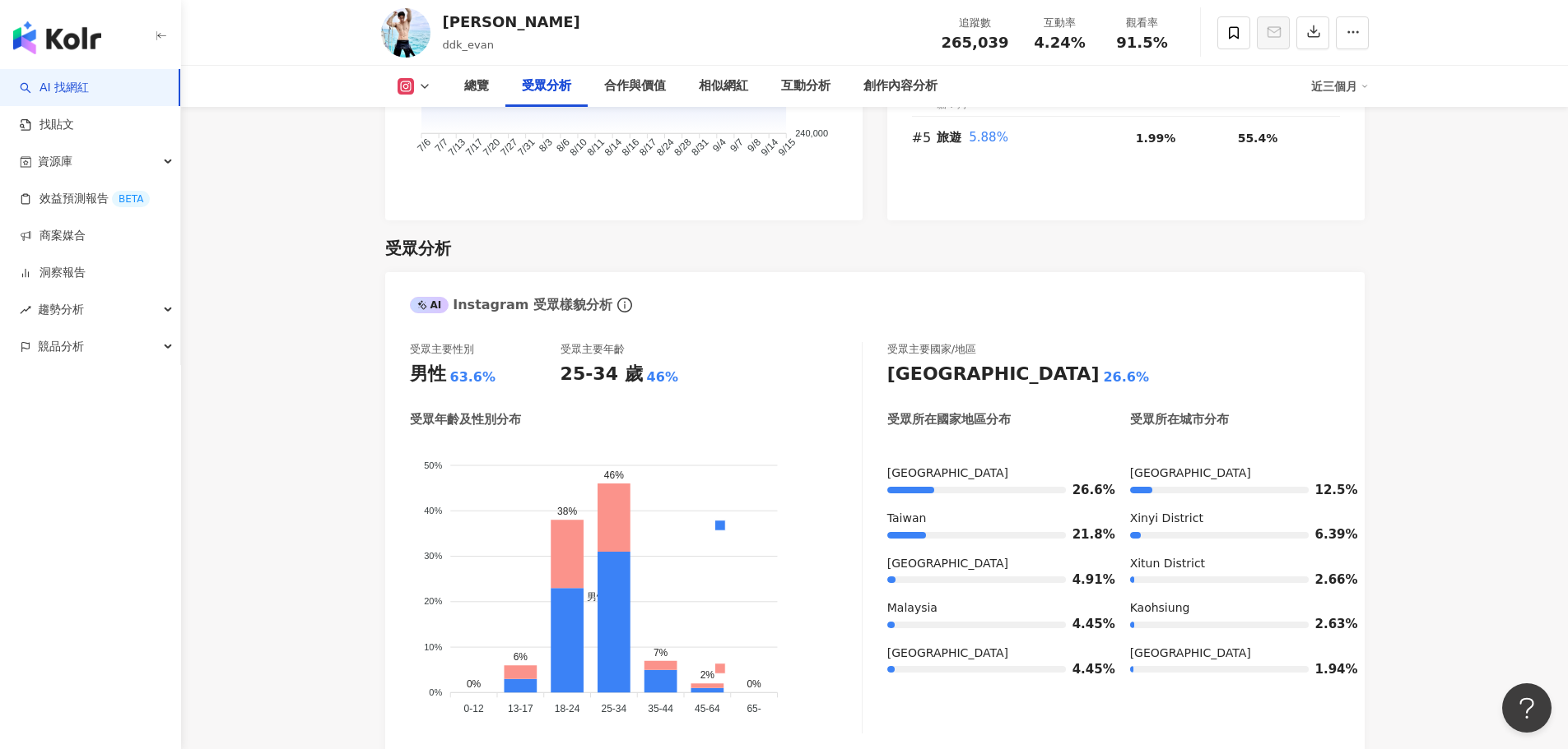
scroll to position [1398, 0]
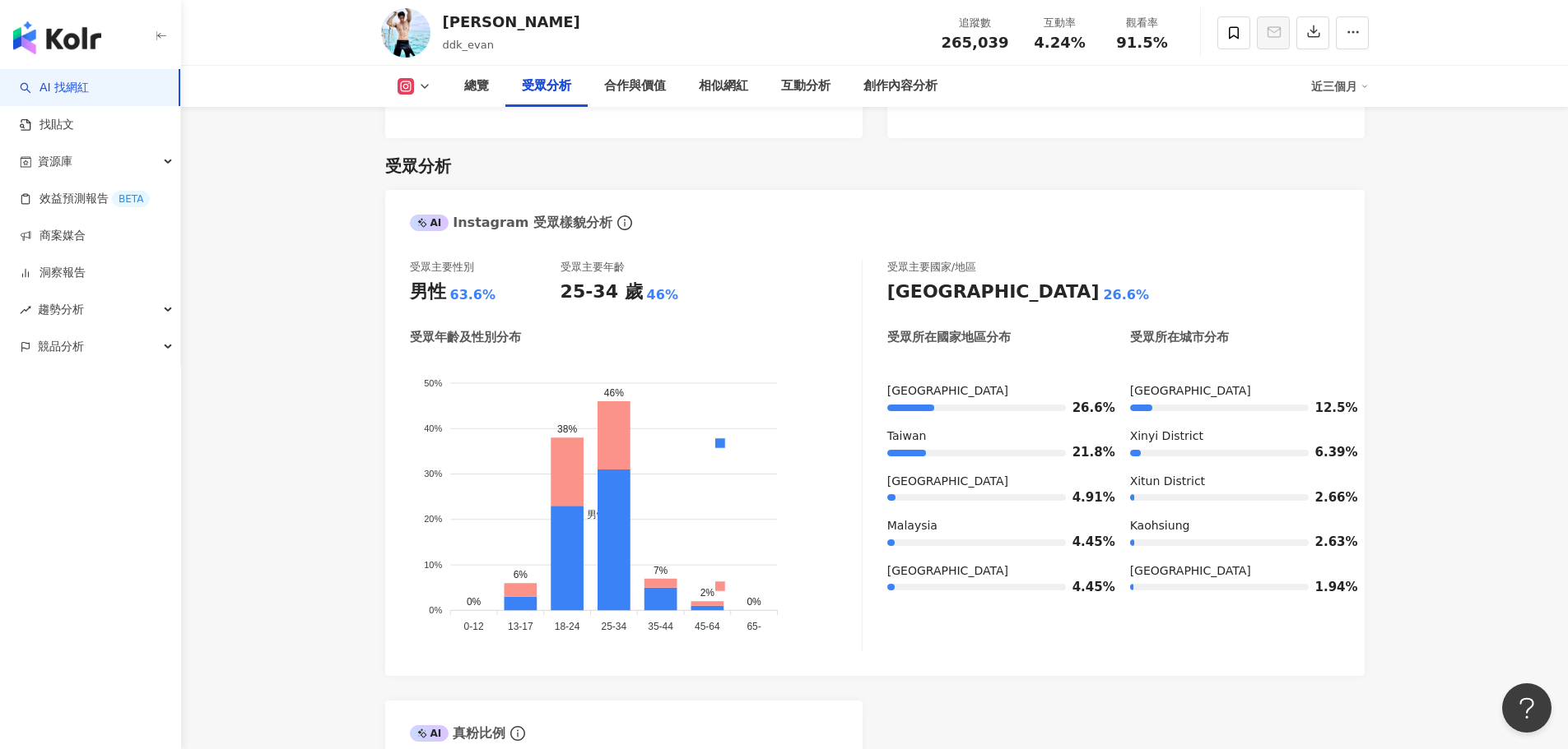
drag, startPoint x: 1495, startPoint y: 350, endPoint x: 1170, endPoint y: 240, distance: 343.1
click at [406, 84] on rect at bounding box center [406, 87] width 14 height 13
click at [435, 106] on div "總覽 受眾分析 合作與價值 相似網紅 互動分析 創作內容分析 近三個月" at bounding box center [875, 86] width 987 height 41
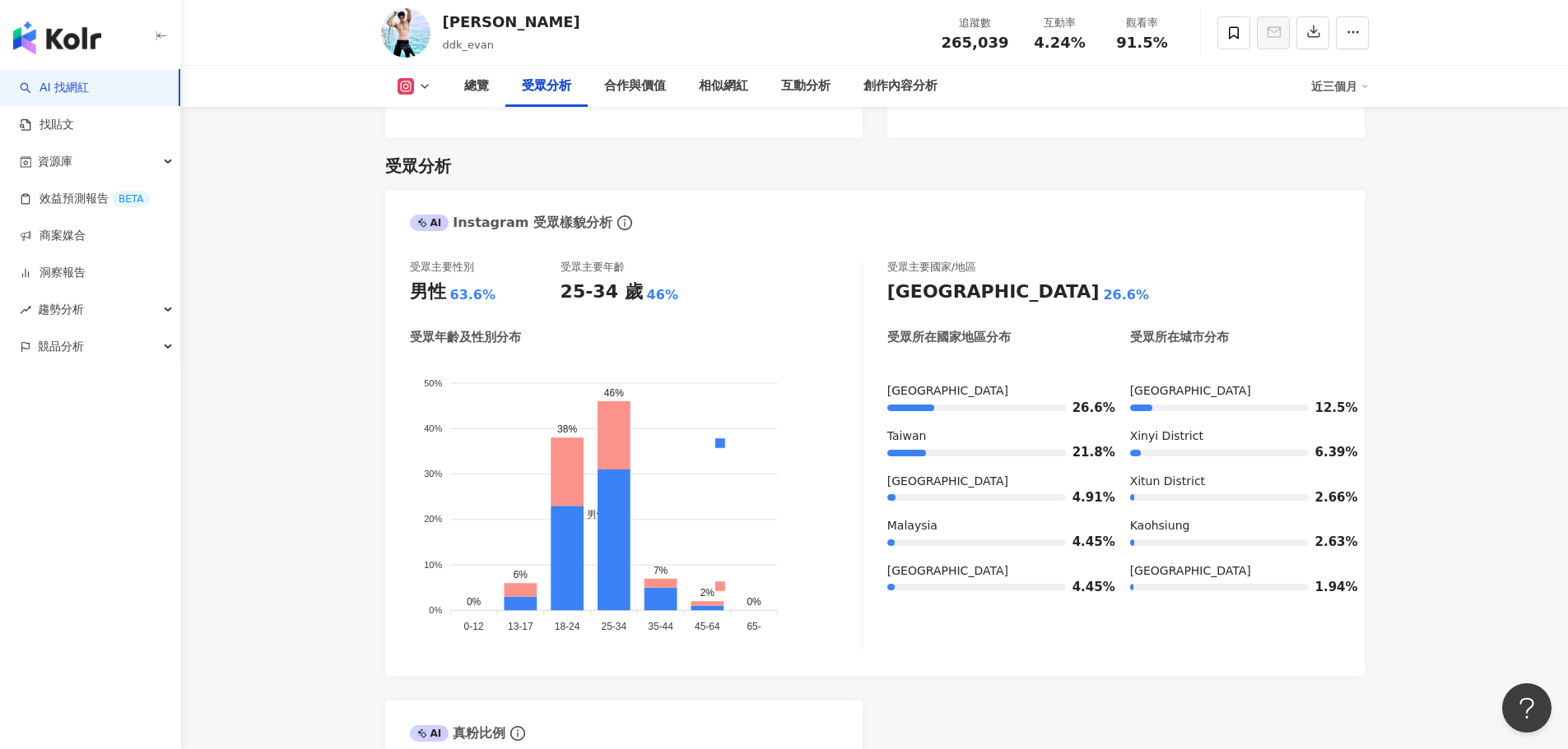
click at [415, 92] on button at bounding box center [414, 87] width 67 height 17
drag, startPoint x: 495, startPoint y: 45, endPoint x: 441, endPoint y: 45, distance: 54.0
click at [441, 45] on div "Evan ddk_evan 追蹤數 265,039 互動率 4.24% 觀看率 91.5%" at bounding box center [875, 32] width 1053 height 65
copy span "ddk_evan"
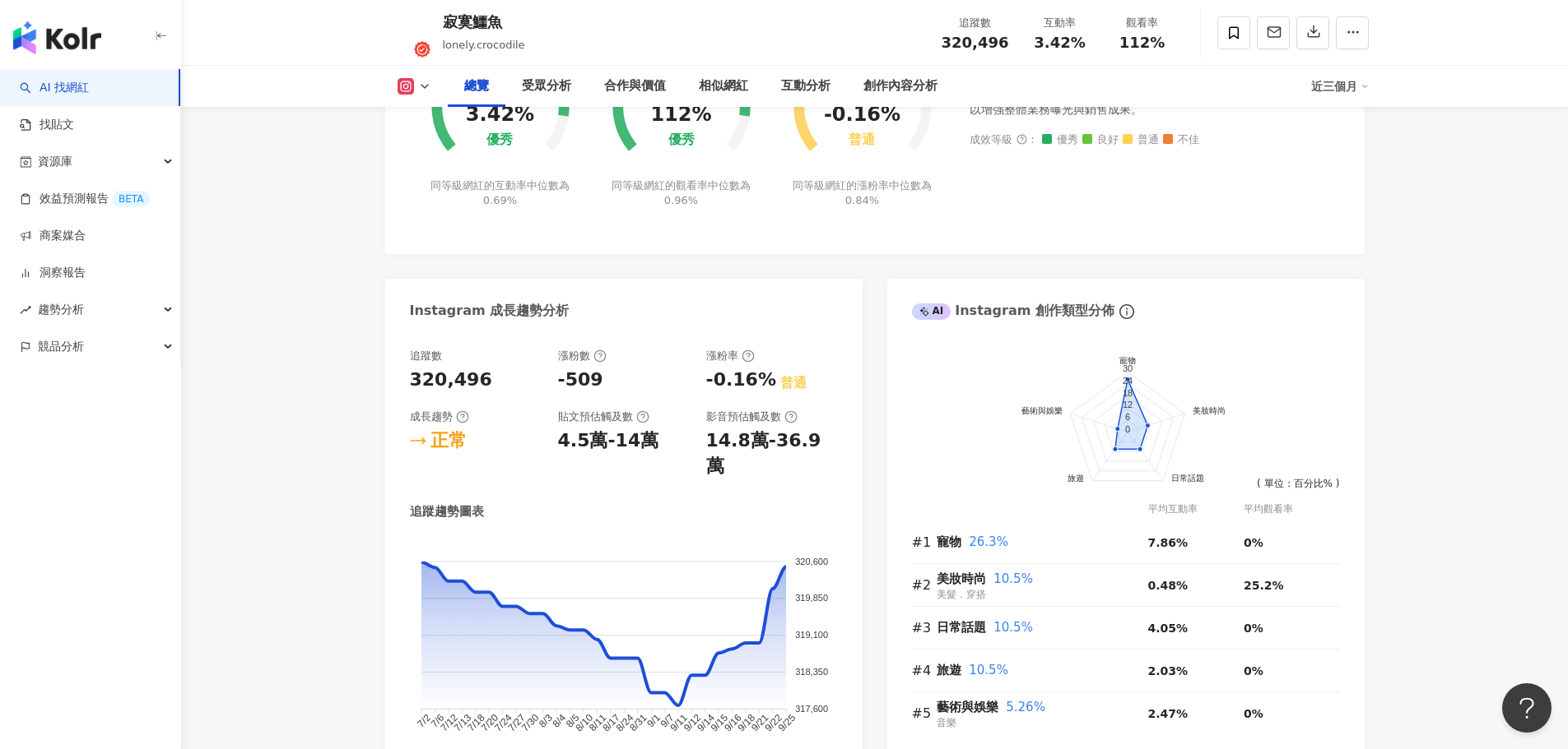
scroll to position [905, 0]
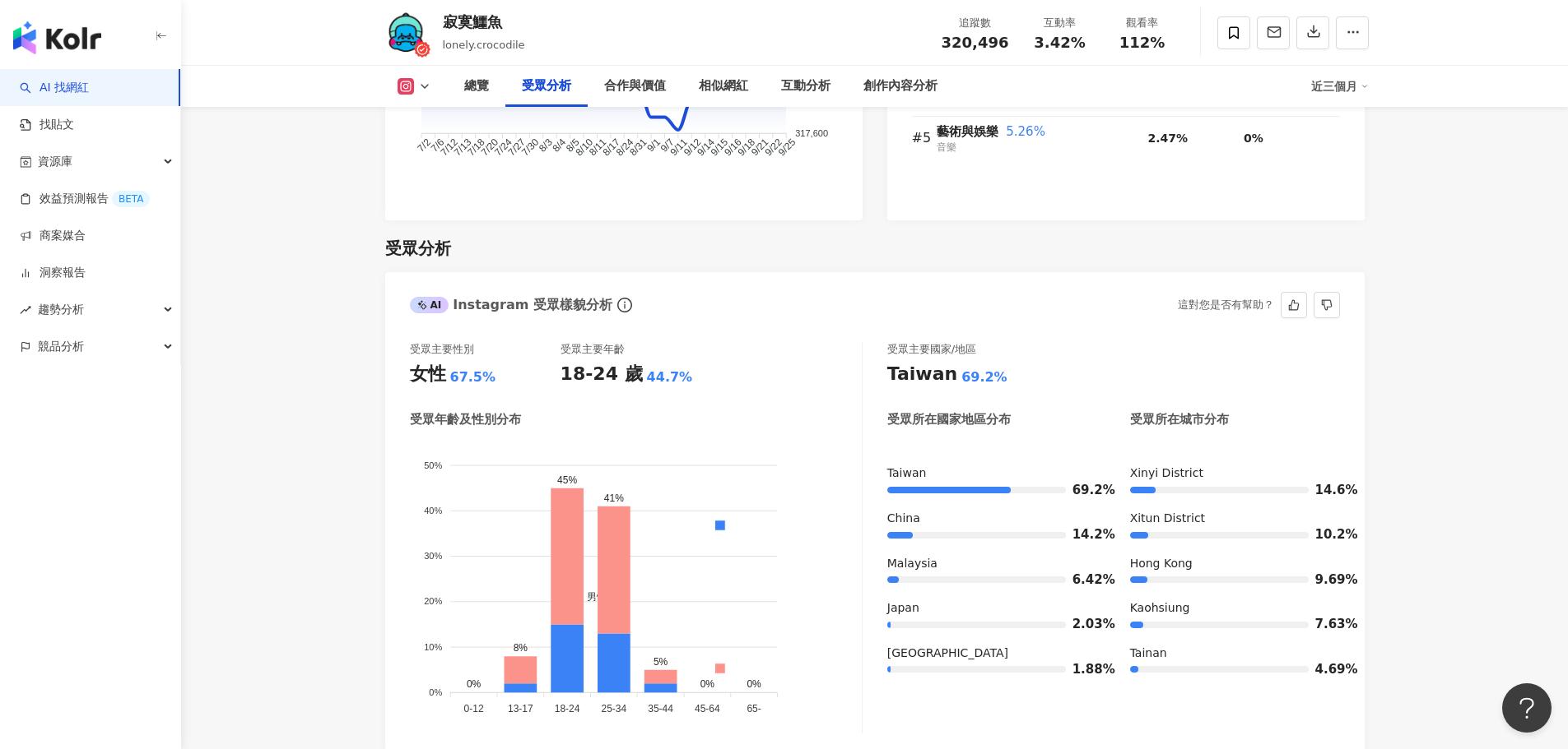
scroll to position [1398, 0]
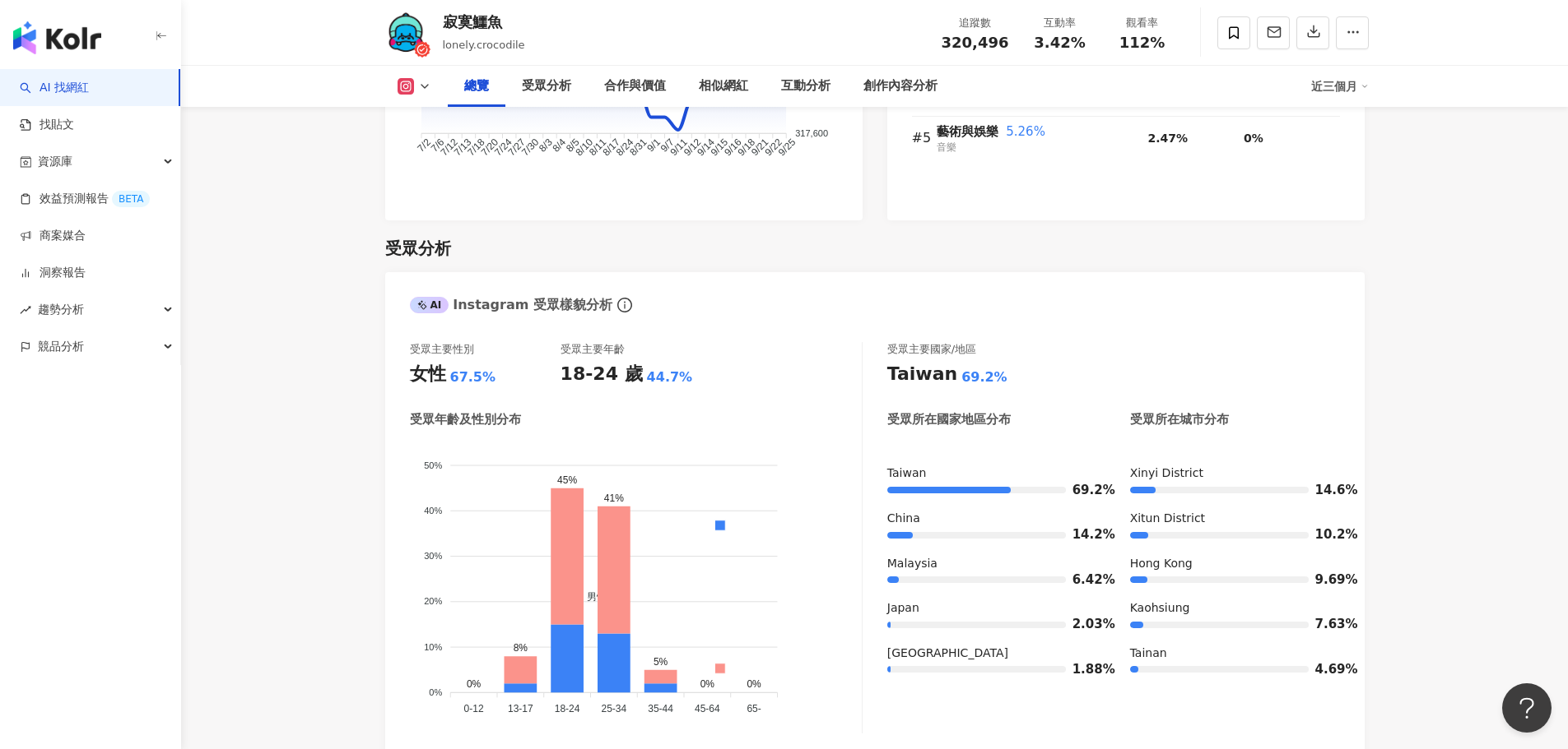
click at [412, 85] on icon at bounding box center [406, 87] width 17 height 17
click at [432, 150] on button "Facebook" at bounding box center [440, 154] width 99 height 23
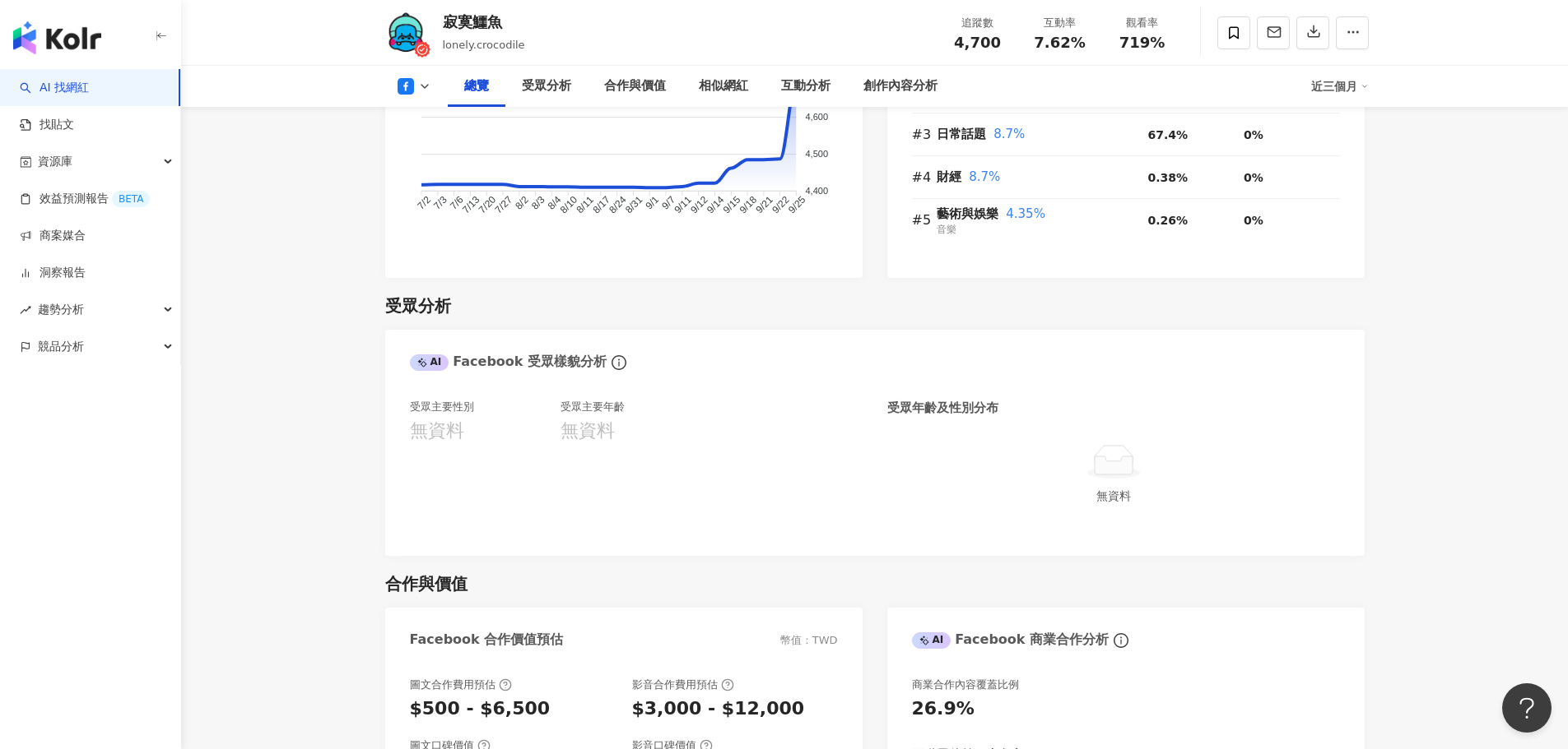
scroll to position [822, 0]
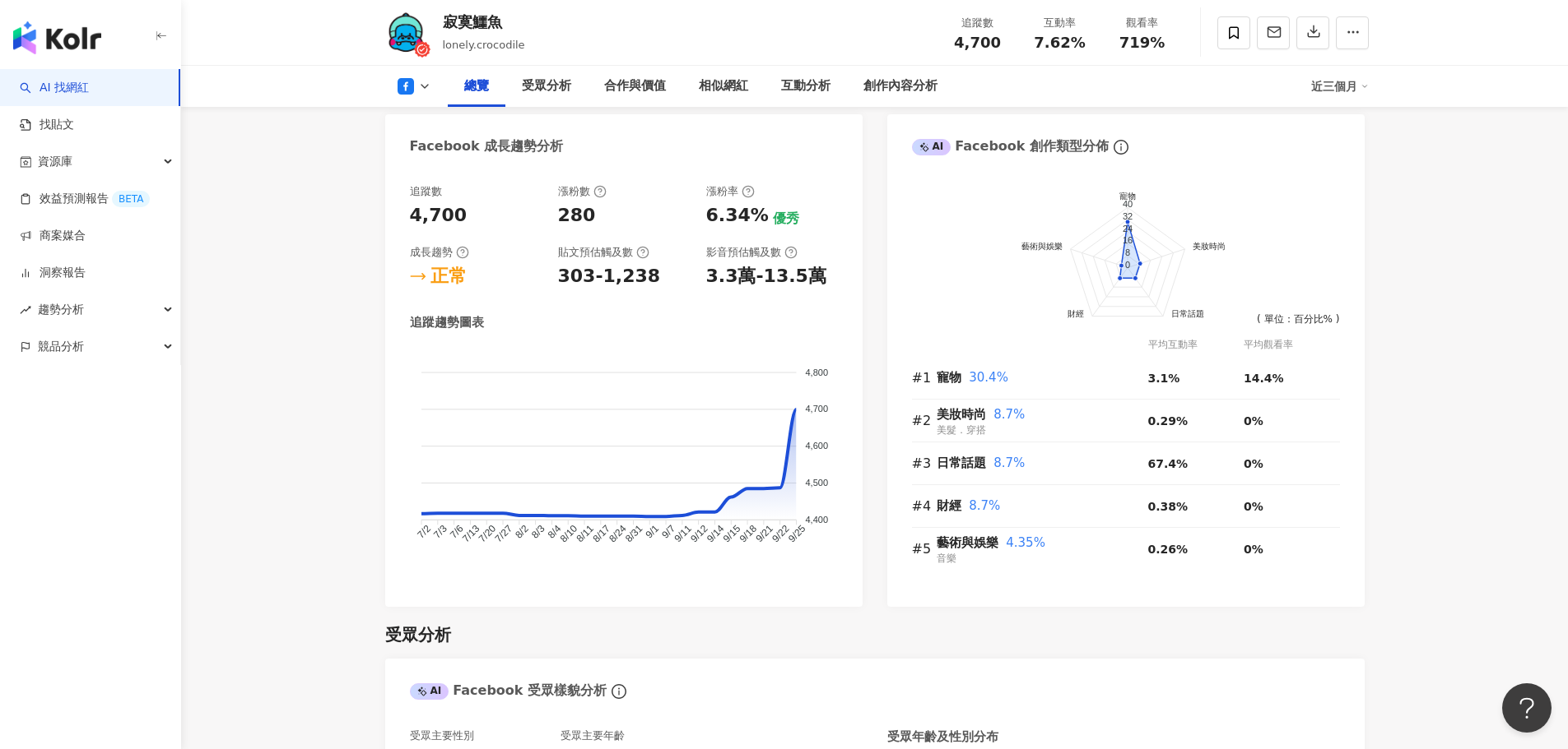
click at [1164, 347] on div "平均互動率" at bounding box center [1196, 345] width 95 height 16
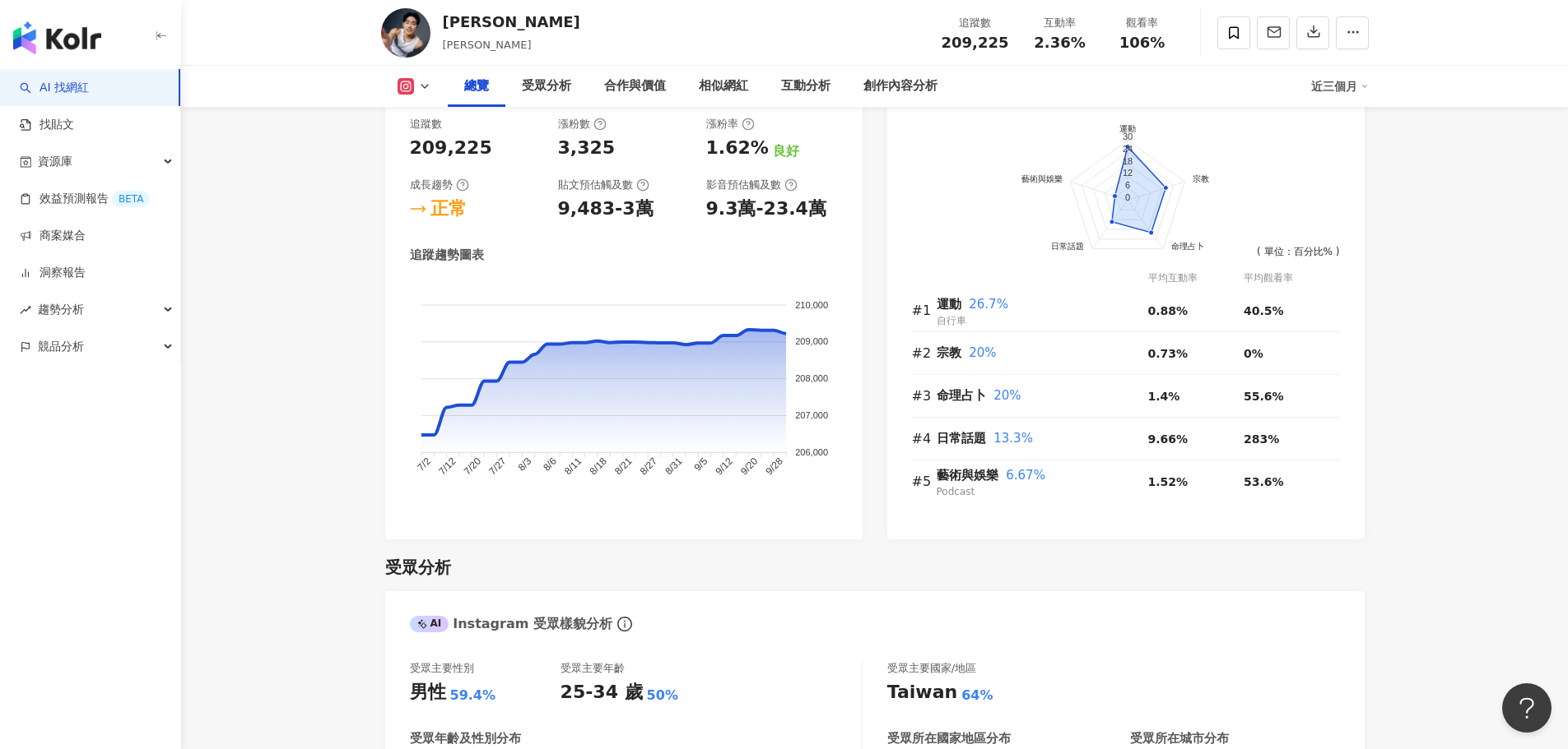
scroll to position [905, 0]
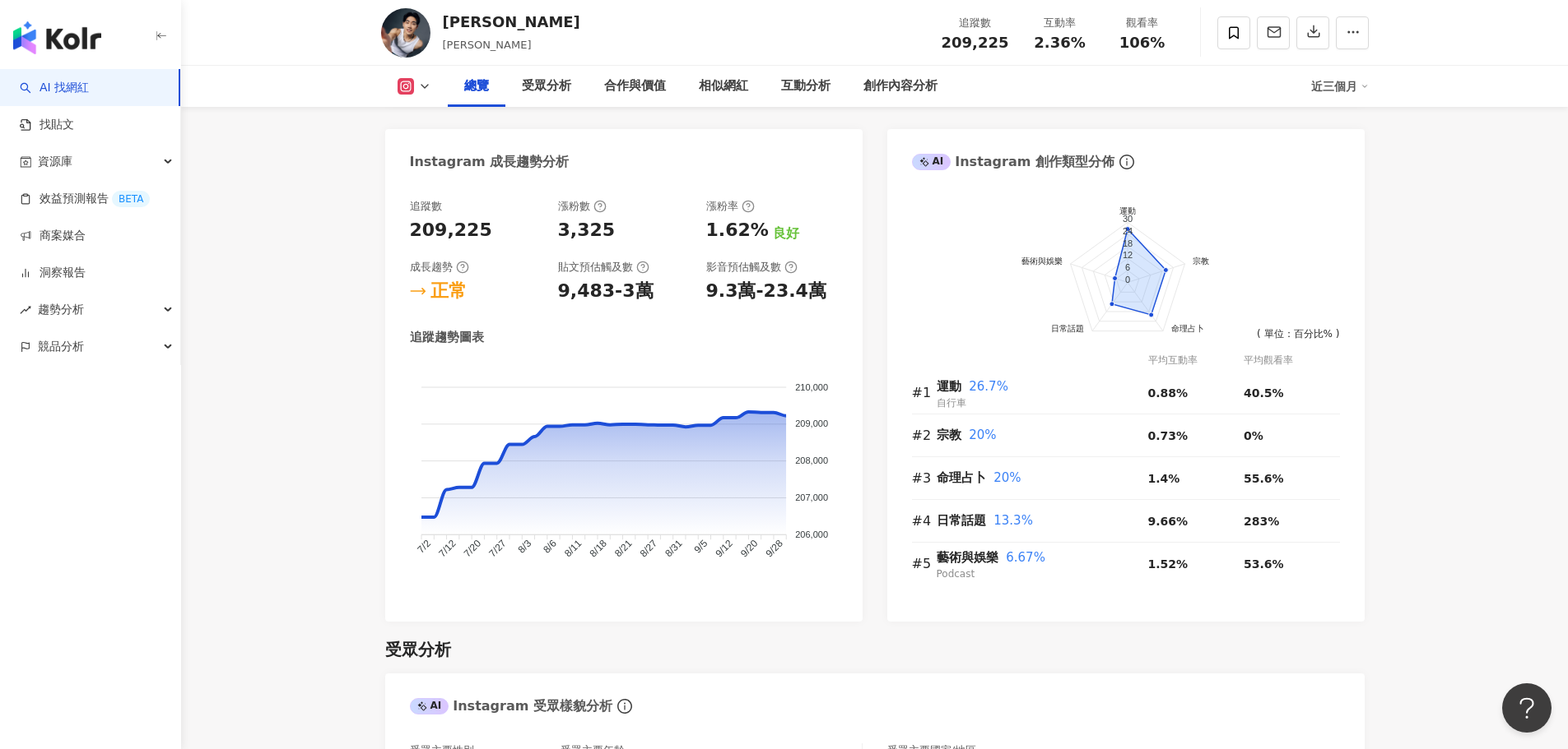
drag, startPoint x: 1444, startPoint y: 240, endPoint x: 1425, endPoint y: 249, distance: 21.0
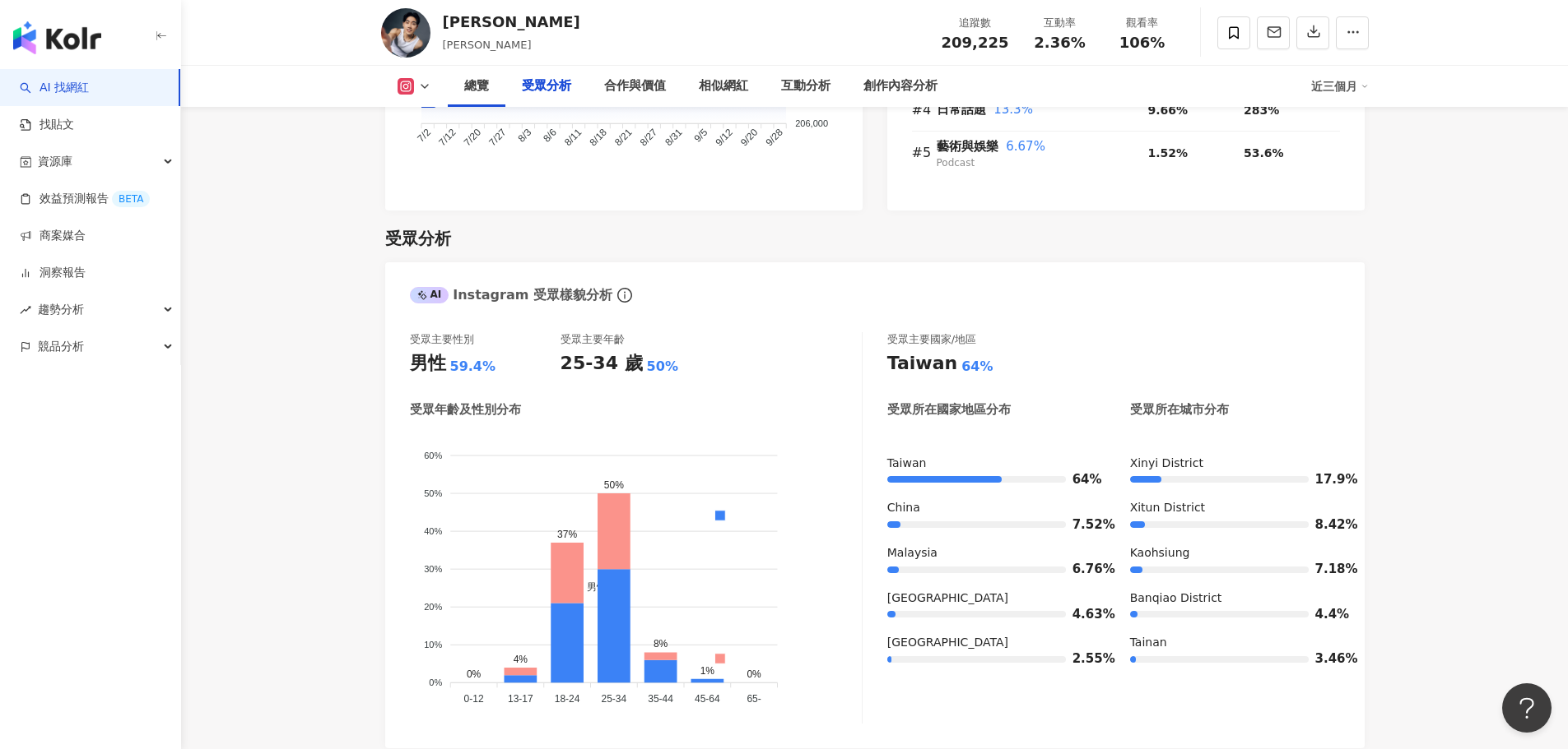
scroll to position [1398, 0]
